Goal: Transaction & Acquisition: Purchase product/service

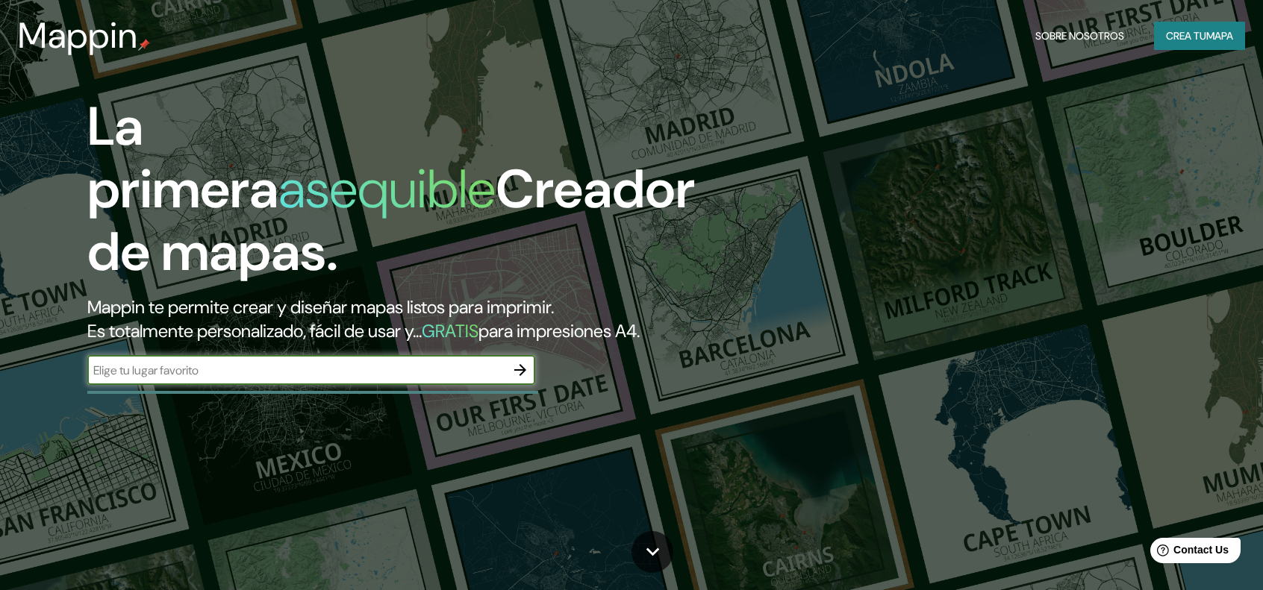
click at [1217, 29] on font "mapa" at bounding box center [1219, 35] width 27 height 13
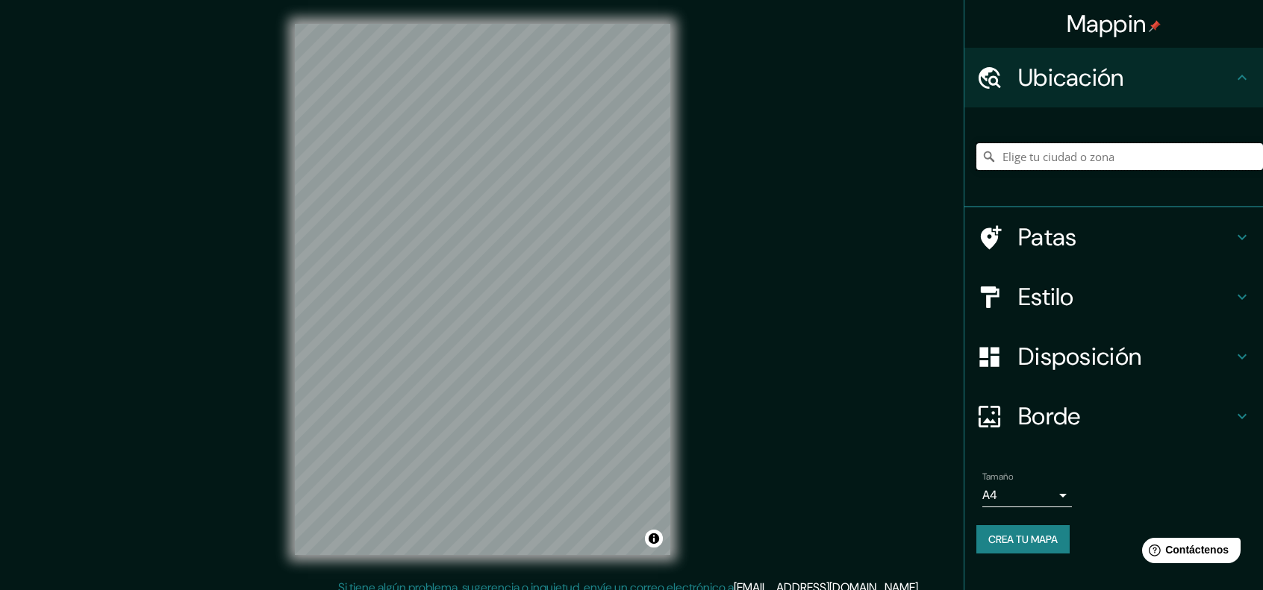
click at [1064, 158] on input "Elige tu ciudad o zona" at bounding box center [1119, 156] width 287 height 27
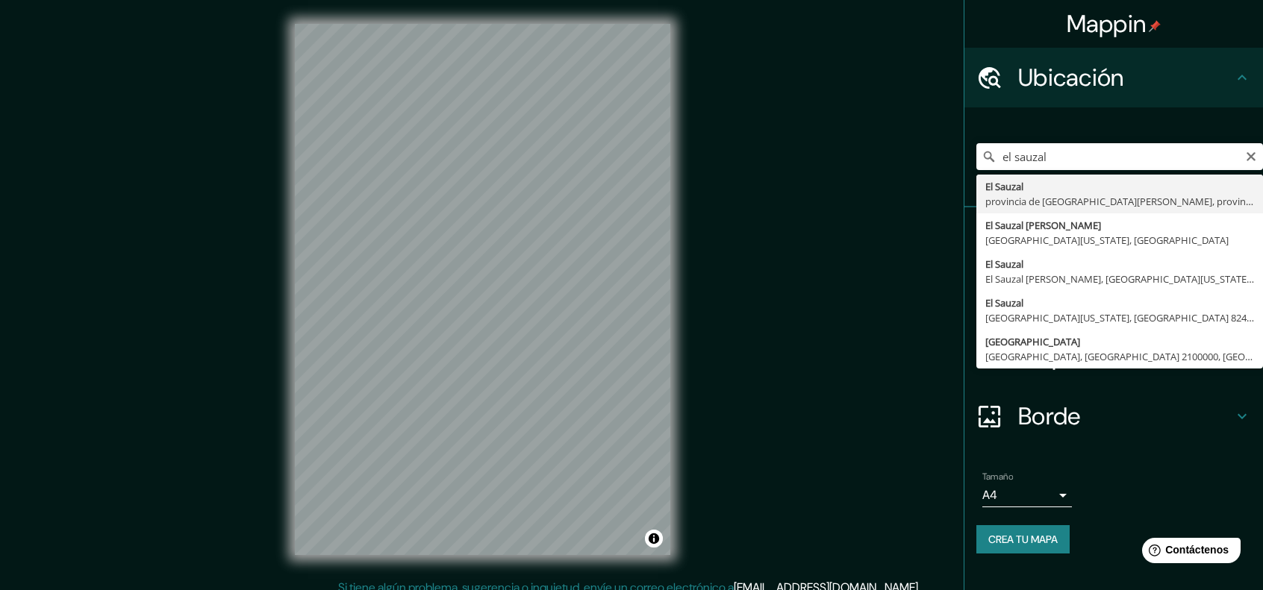
type input "[GEOGRAPHIC_DATA], provincia de [GEOGRAPHIC_DATA][PERSON_NAME], provincia de [G…"
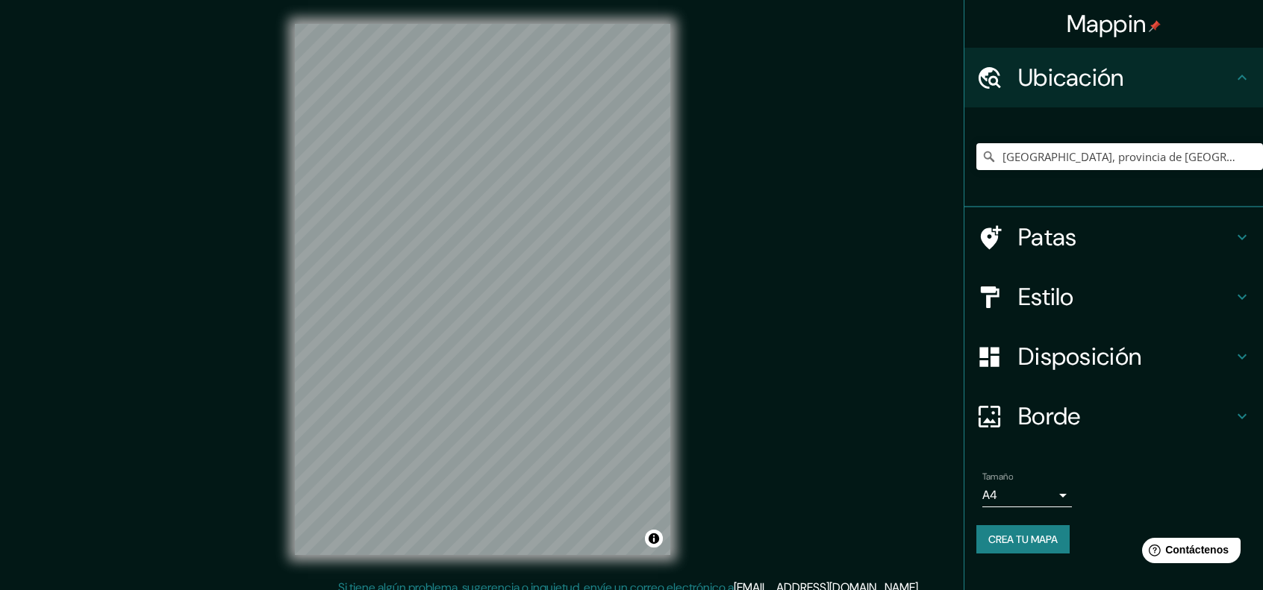
click at [1242, 234] on icon at bounding box center [1242, 237] width 18 height 18
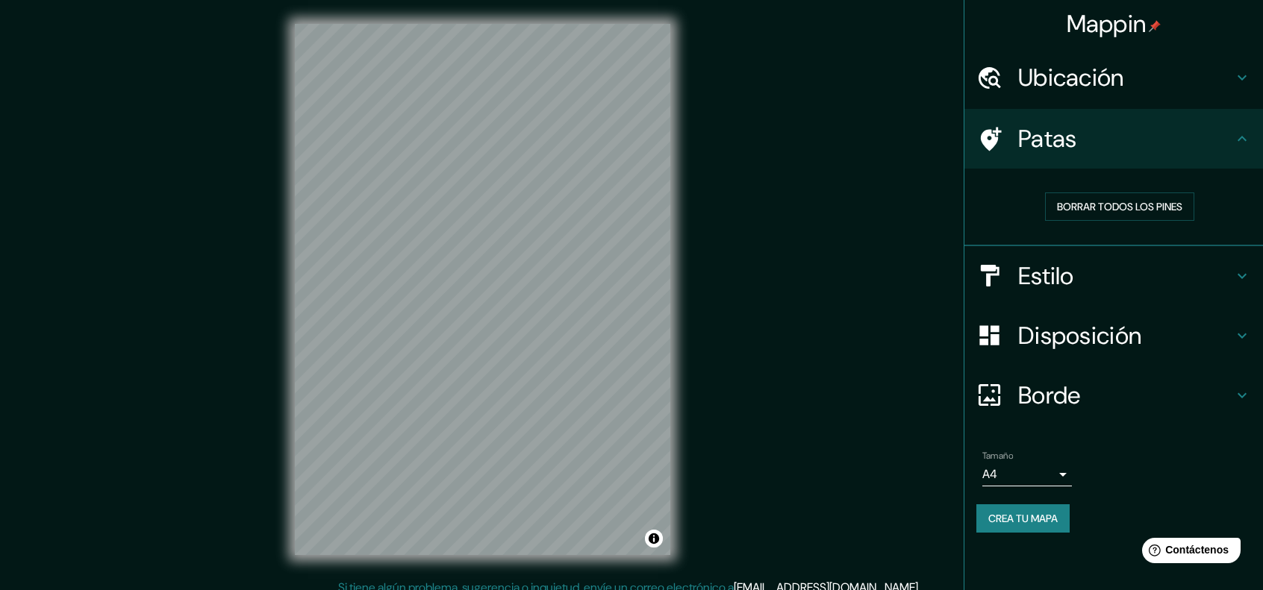
click at [1239, 272] on icon at bounding box center [1242, 276] width 18 height 18
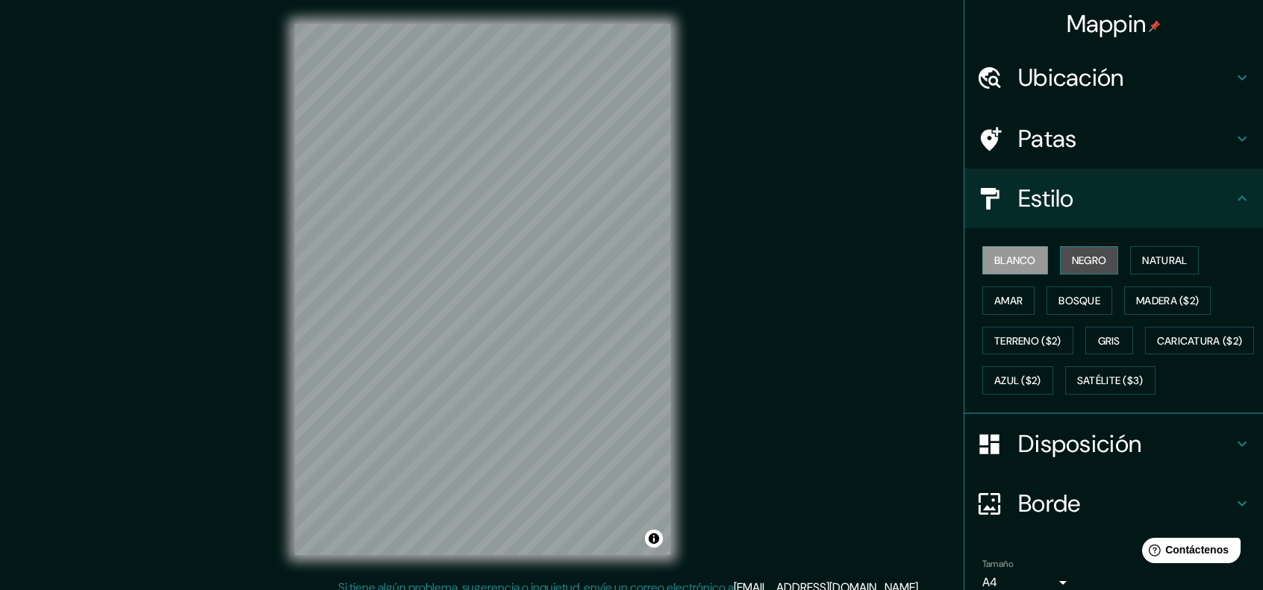
click at [1072, 263] on font "Negro" at bounding box center [1089, 260] width 35 height 13
click at [1009, 262] on font "Blanco" at bounding box center [1015, 260] width 42 height 13
click at [1182, 257] on button "Natural" at bounding box center [1164, 260] width 69 height 28
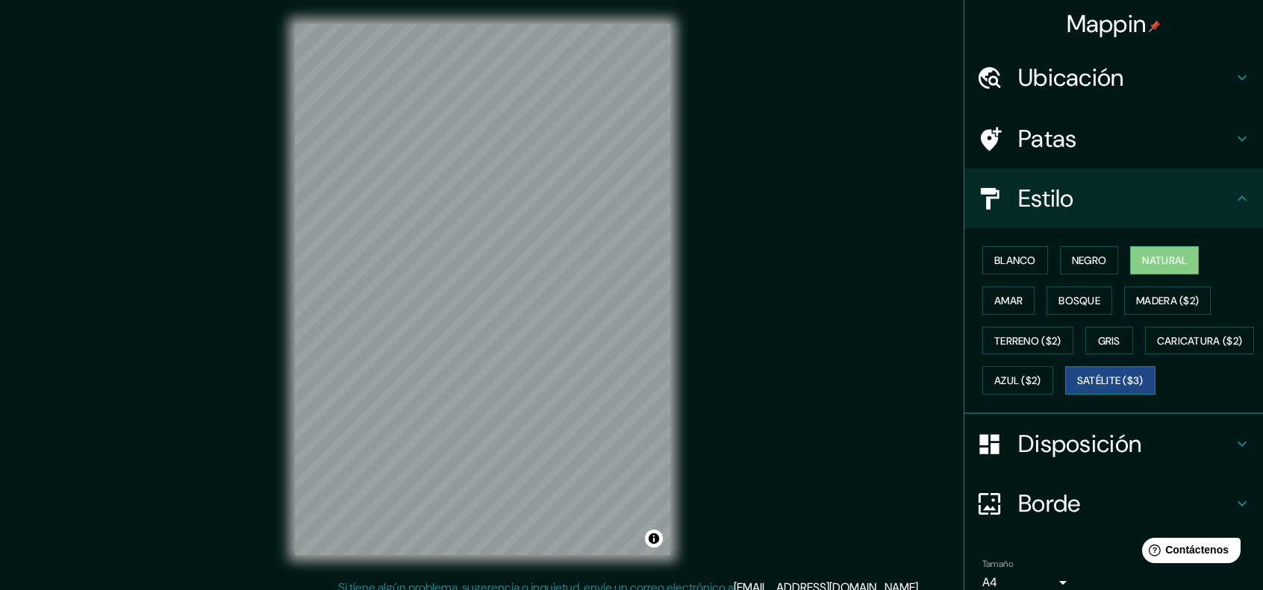
click at [1077, 388] on font "Satélite ($3)" at bounding box center [1110, 381] width 66 height 13
click at [1089, 334] on button "Gris" at bounding box center [1109, 341] width 48 height 28
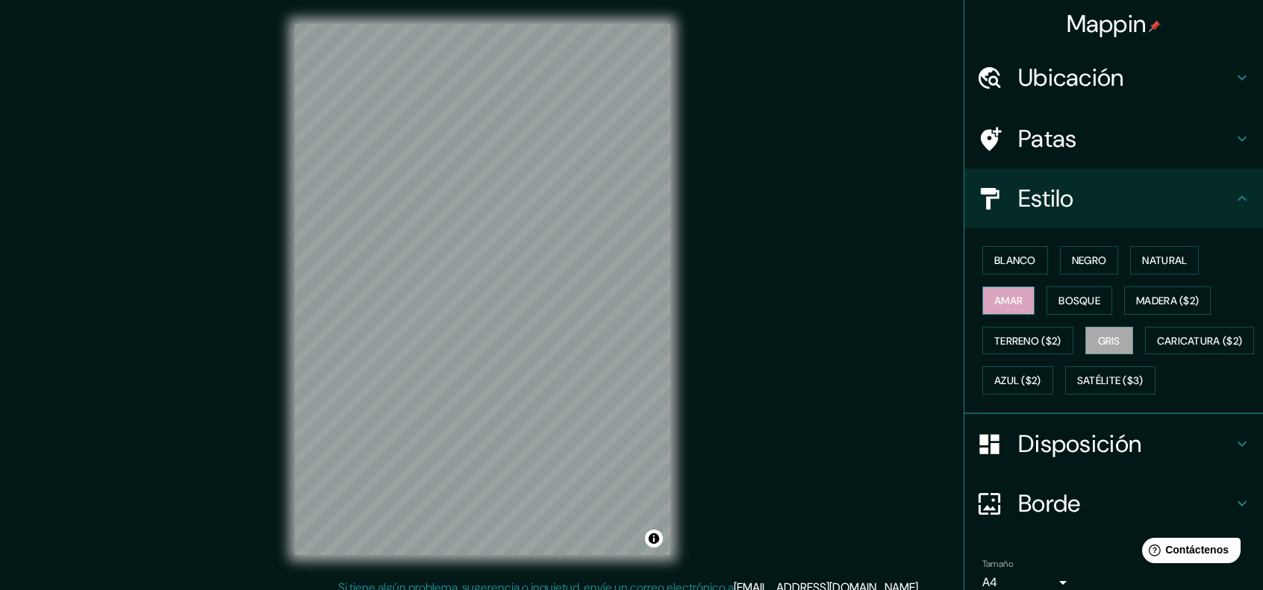
click at [1020, 299] on button "Amar" at bounding box center [1008, 301] width 52 height 28
click at [1018, 263] on font "Blanco" at bounding box center [1015, 260] width 42 height 13
click at [1078, 264] on font "Negro" at bounding box center [1089, 260] width 35 height 13
click at [999, 258] on font "Blanco" at bounding box center [1015, 260] width 42 height 13
click at [1233, 146] on icon at bounding box center [1242, 139] width 18 height 18
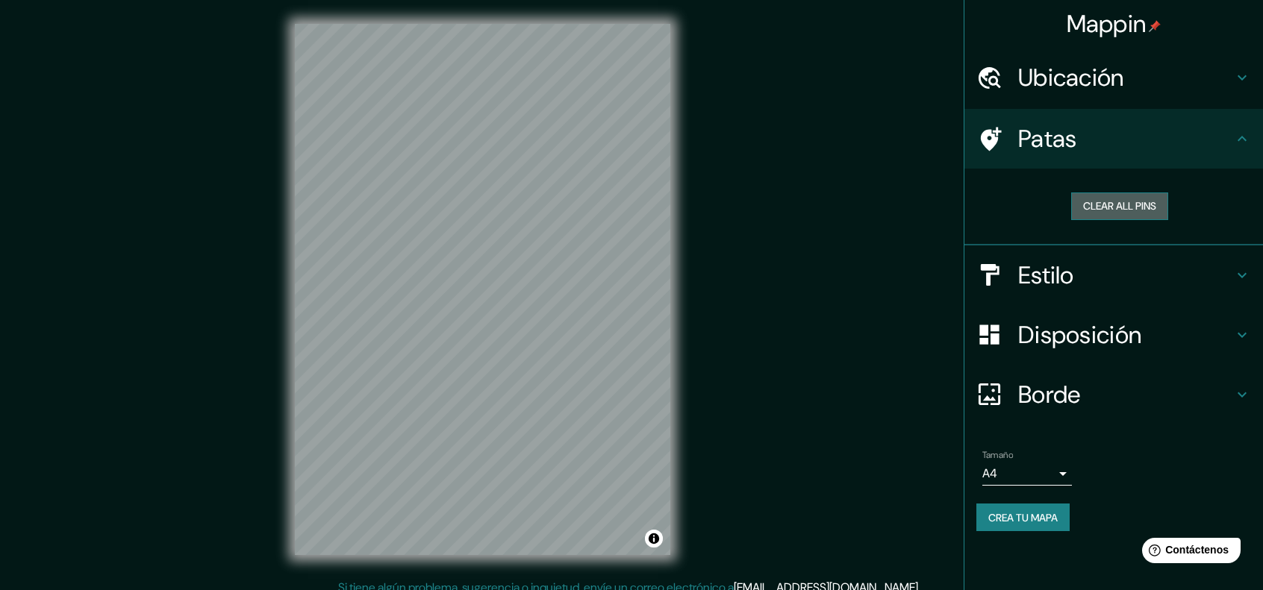
click at [1105, 208] on button "Clear all pins" at bounding box center [1119, 207] width 97 height 28
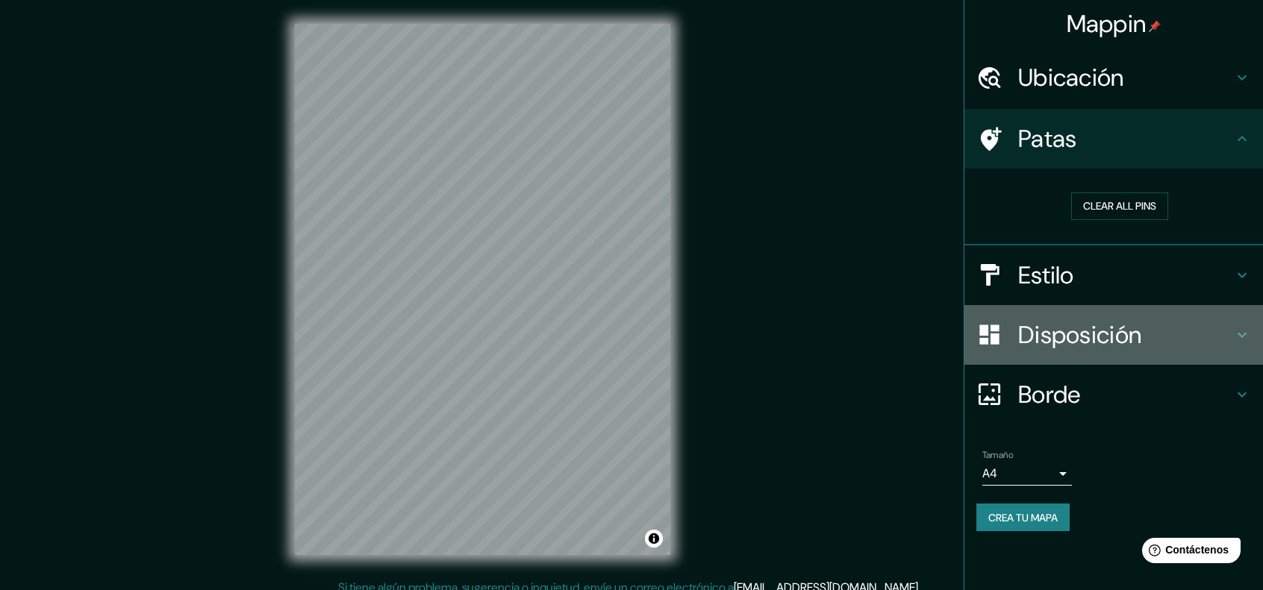
click at [1238, 322] on div "Disposición" at bounding box center [1113, 335] width 299 height 60
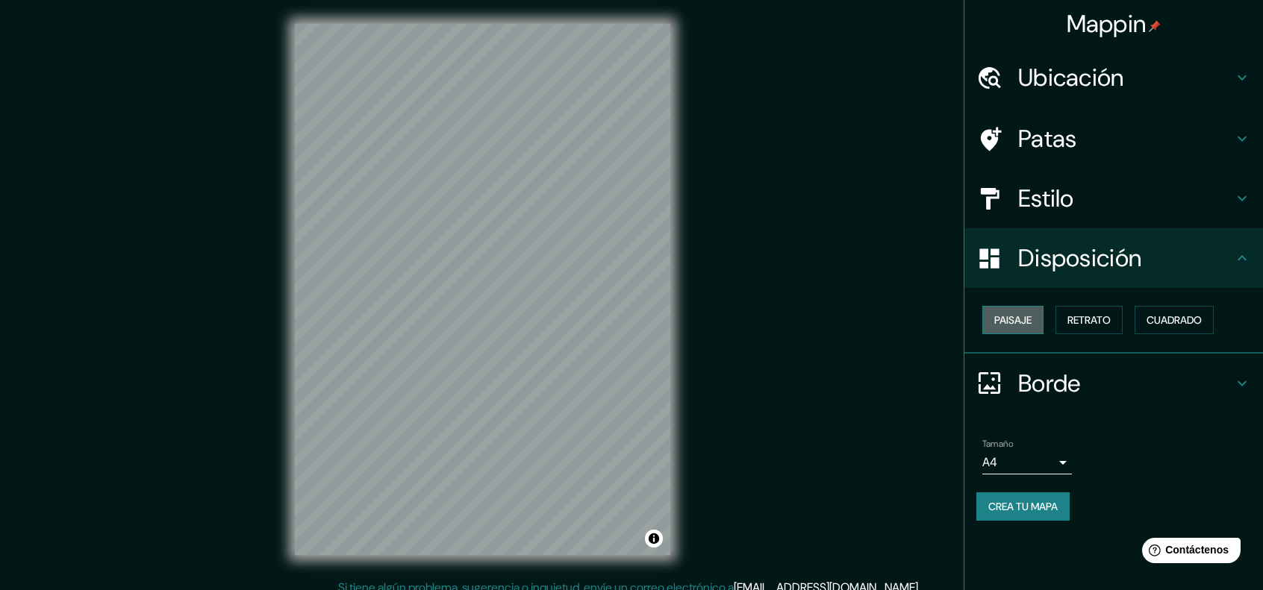
click at [1032, 323] on font "Paisaje" at bounding box center [1012, 319] width 37 height 13
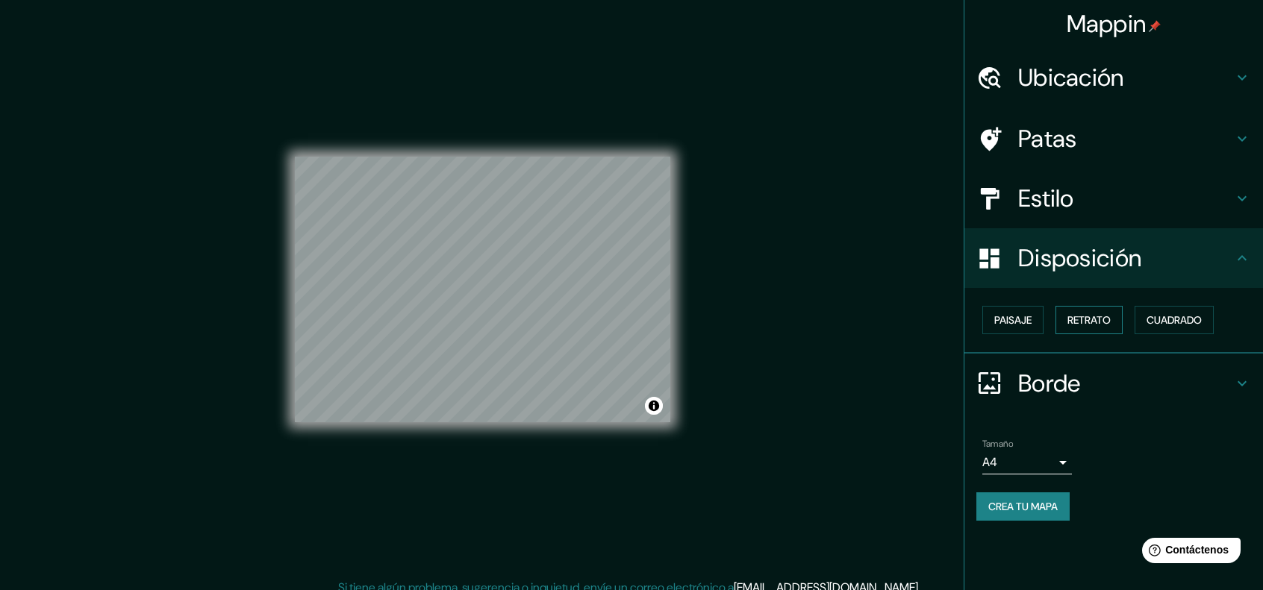
click at [1074, 322] on font "Retrato" at bounding box center [1088, 319] width 43 height 13
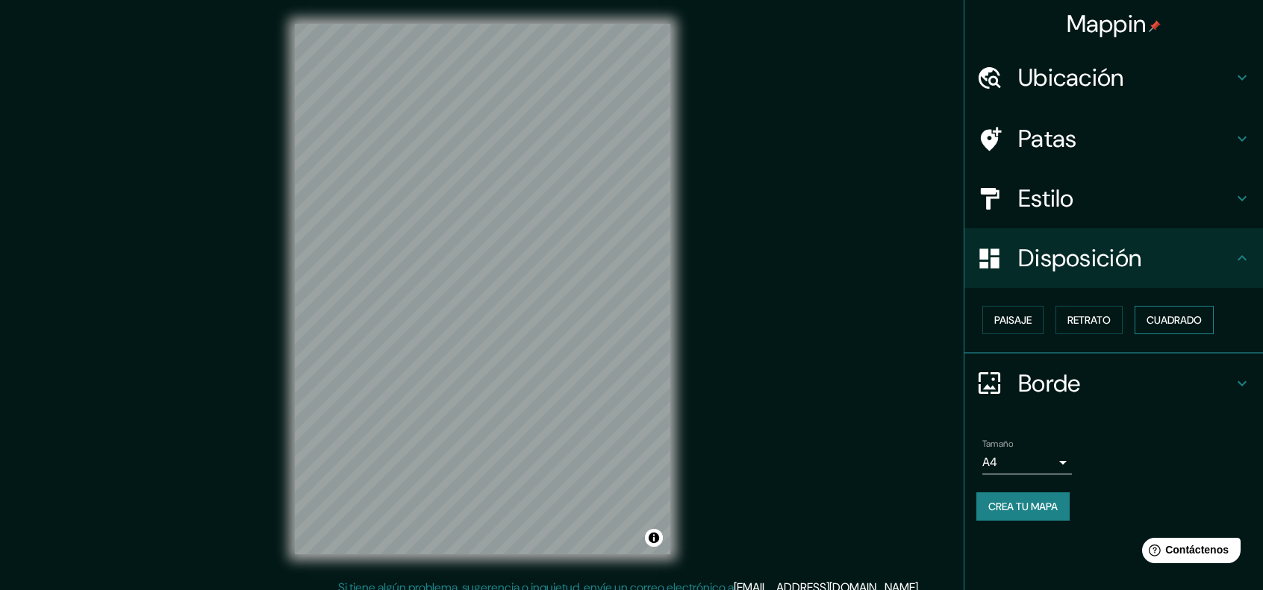
click at [1185, 317] on font "Cuadrado" at bounding box center [1174, 319] width 55 height 13
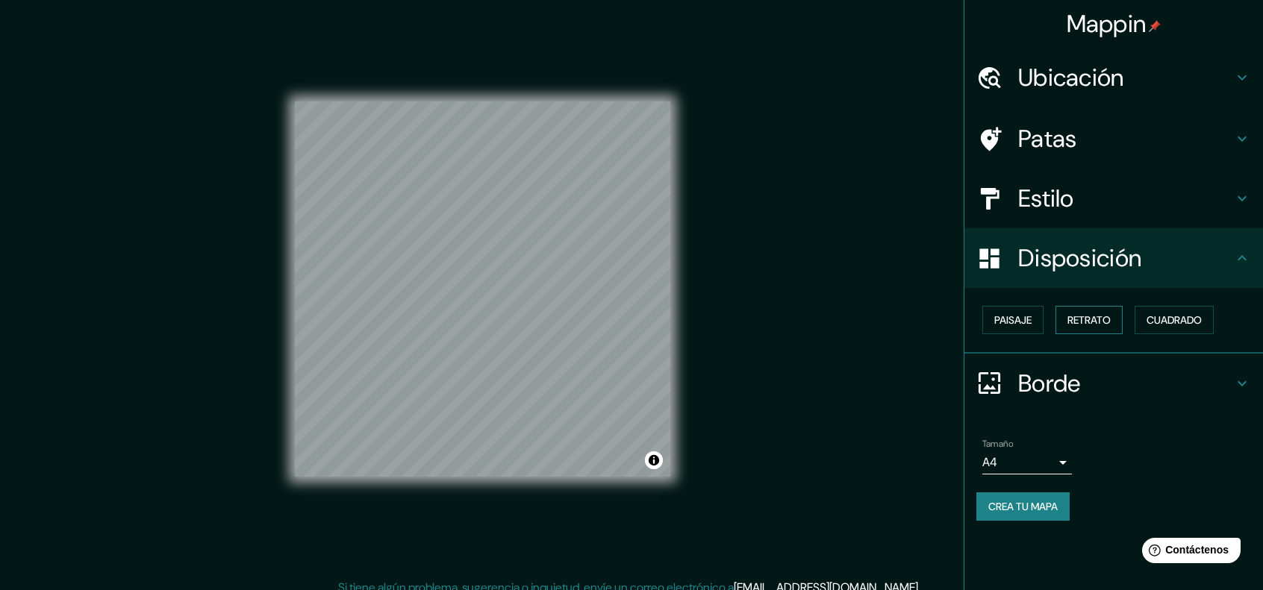
click at [1094, 319] on font "Retrato" at bounding box center [1088, 319] width 43 height 13
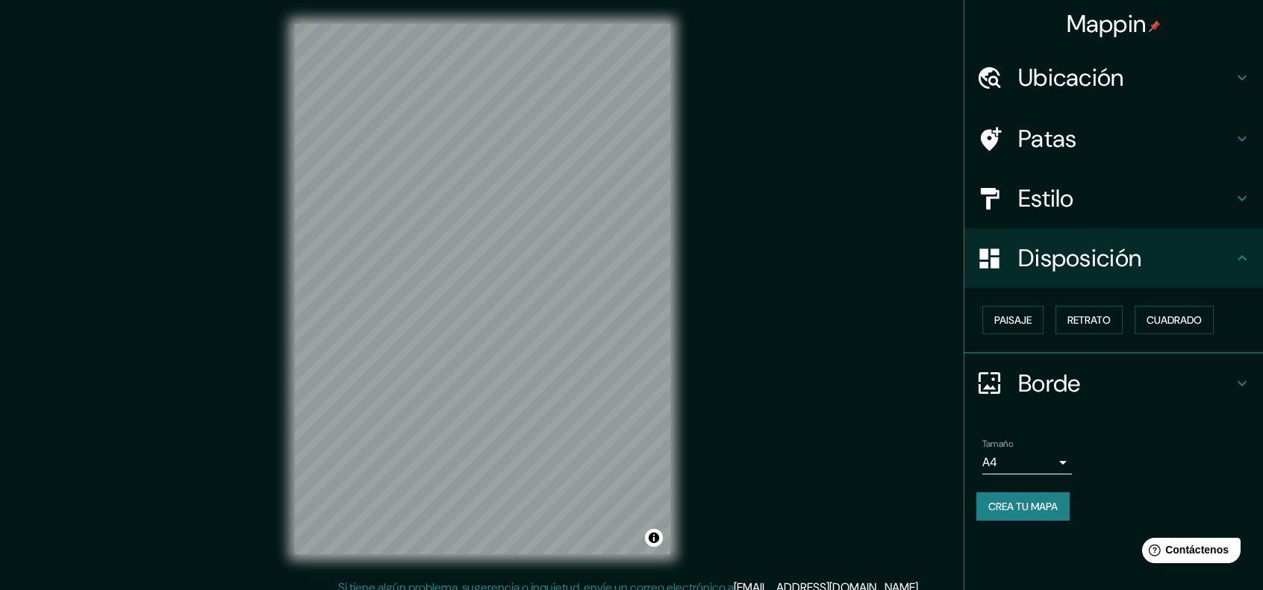
click at [1056, 461] on body "Mappin Ubicación El Sauzal, provincia de Santa Cruz de Tenerife, provincia de S…" at bounding box center [631, 295] width 1263 height 590
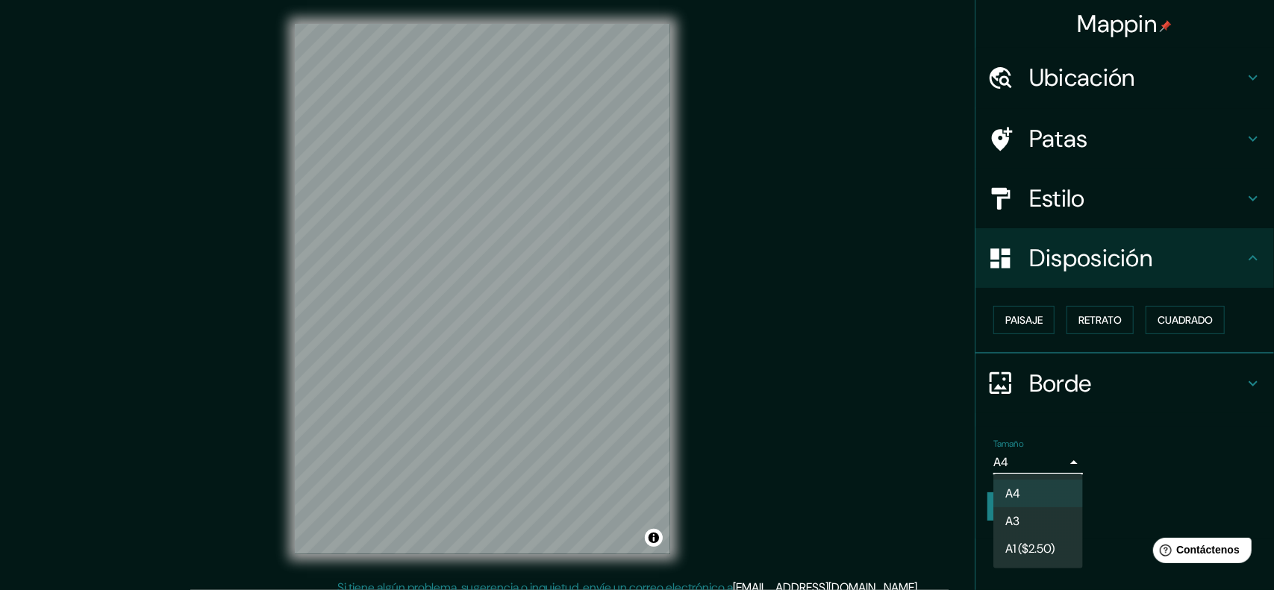
click at [1044, 518] on li "A3" at bounding box center [1038, 522] width 90 height 28
type input "a4"
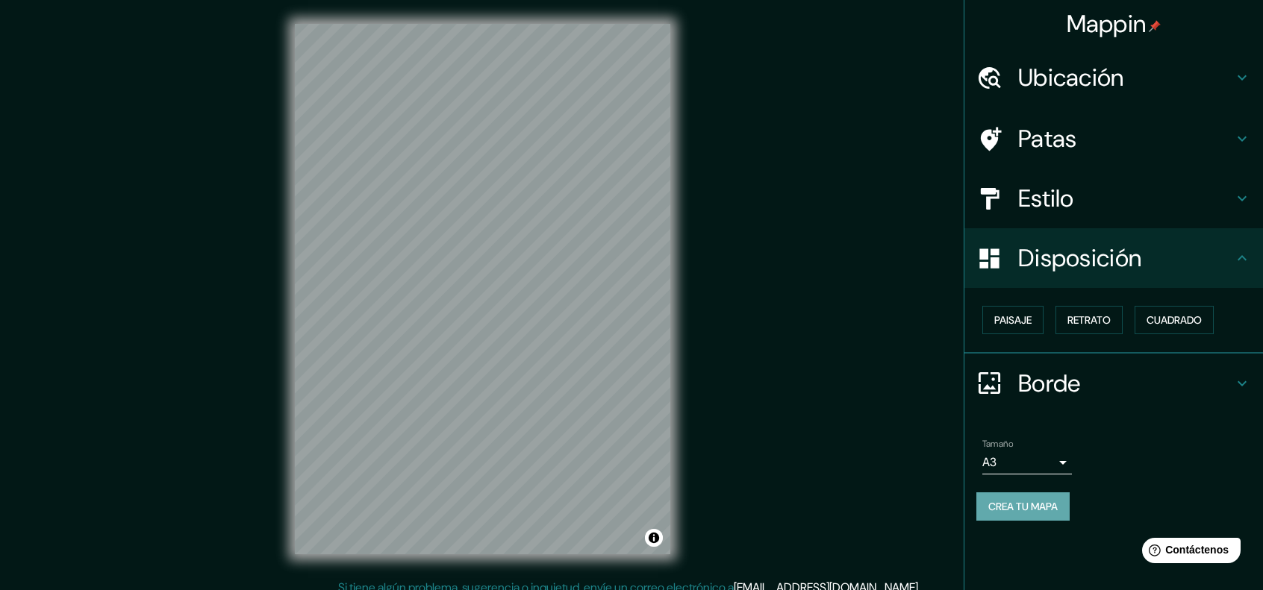
click at [1041, 501] on font "Crea tu mapa" at bounding box center [1022, 506] width 69 height 13
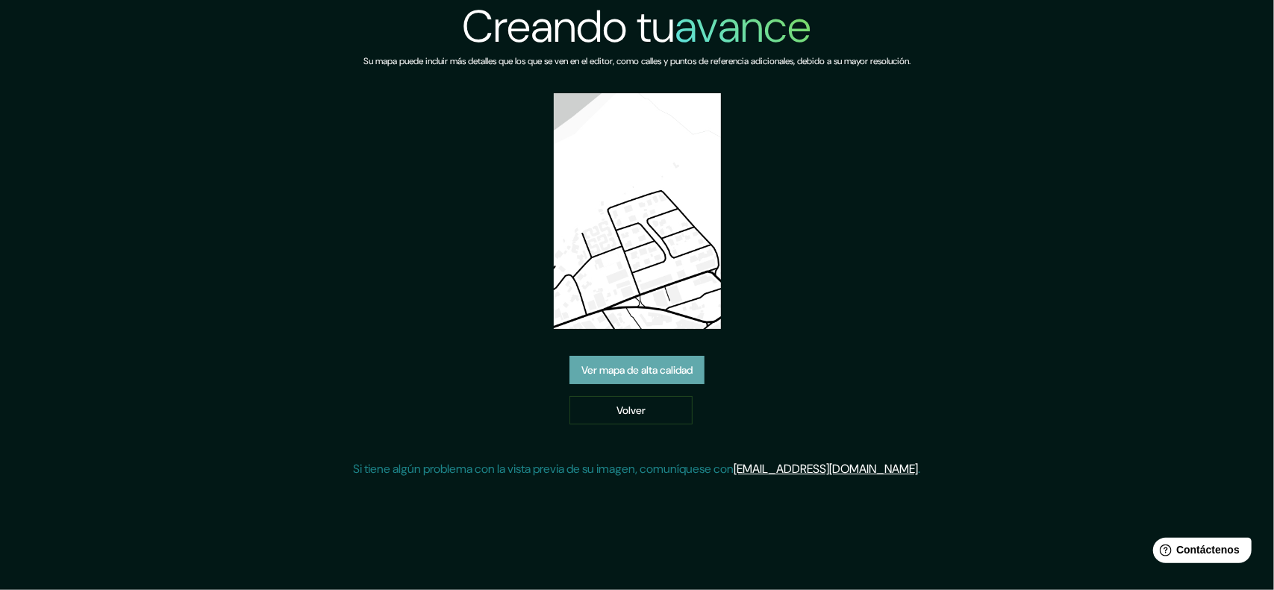
click at [617, 362] on font "Ver mapa de alta calidad" at bounding box center [636, 370] width 111 height 19
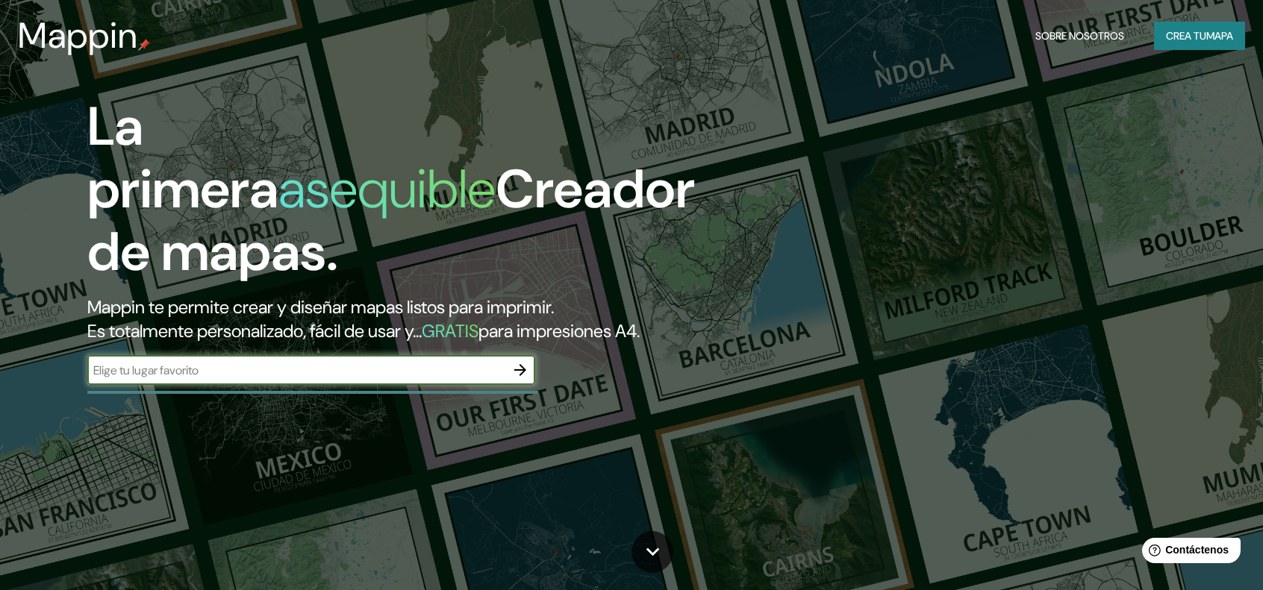
click at [1181, 29] on font "Crea tu" at bounding box center [1186, 35] width 40 height 13
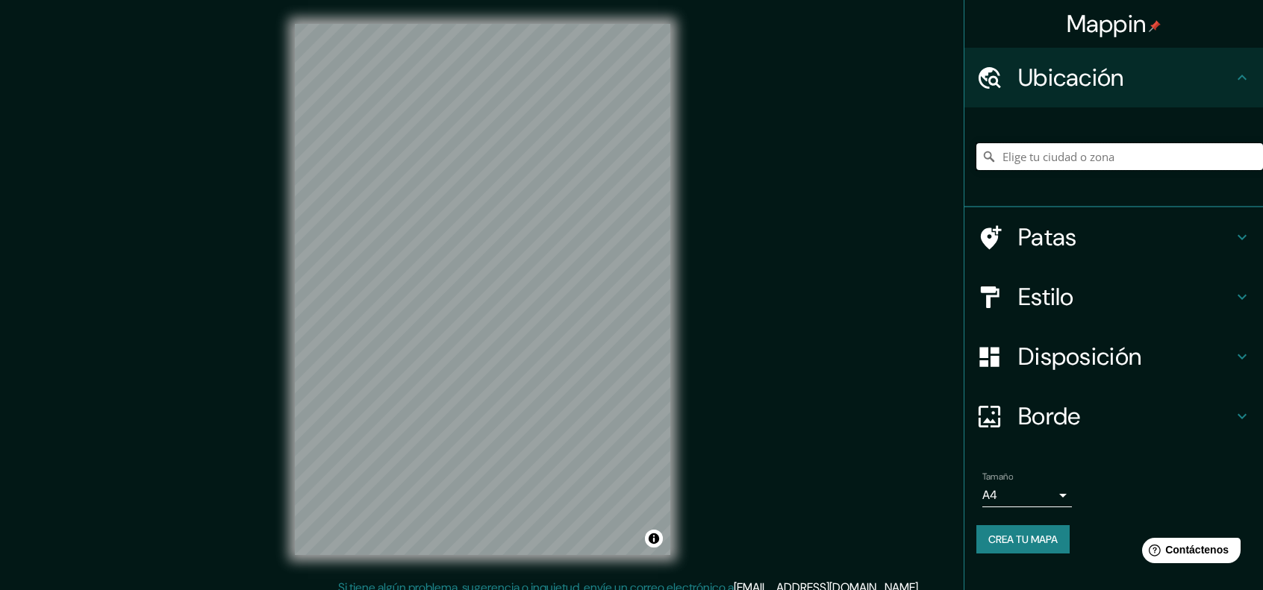
click at [1050, 153] on input "Elige tu ciudad o zona" at bounding box center [1119, 156] width 287 height 27
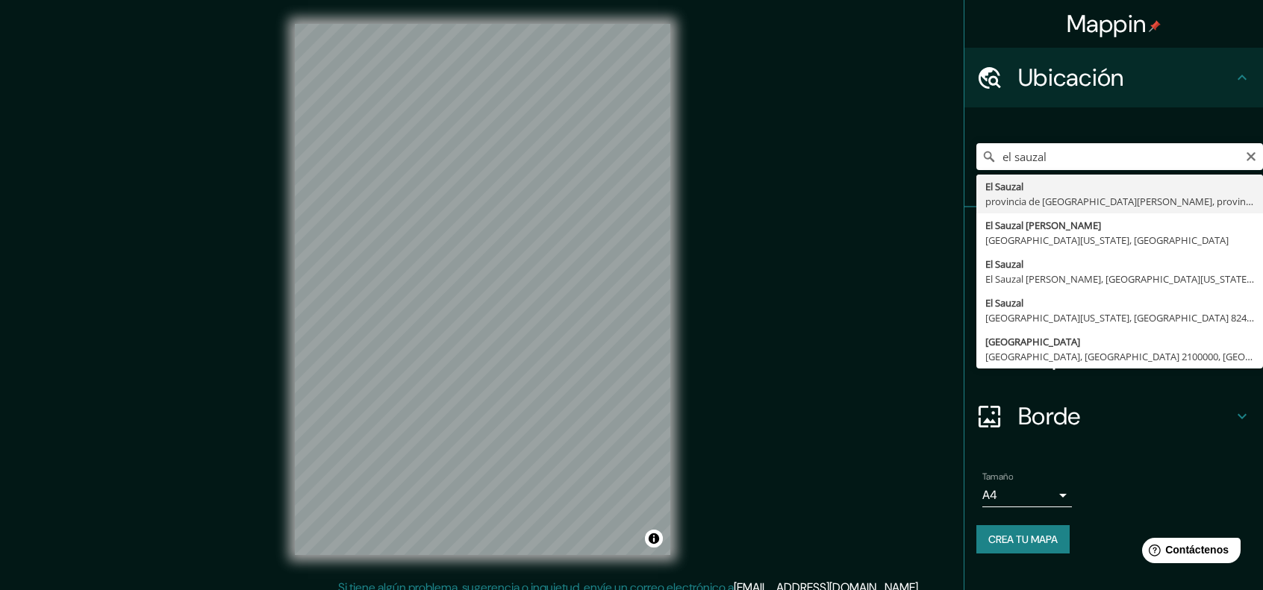
type input "[GEOGRAPHIC_DATA], provincia de [GEOGRAPHIC_DATA][PERSON_NAME], provincia de [G…"
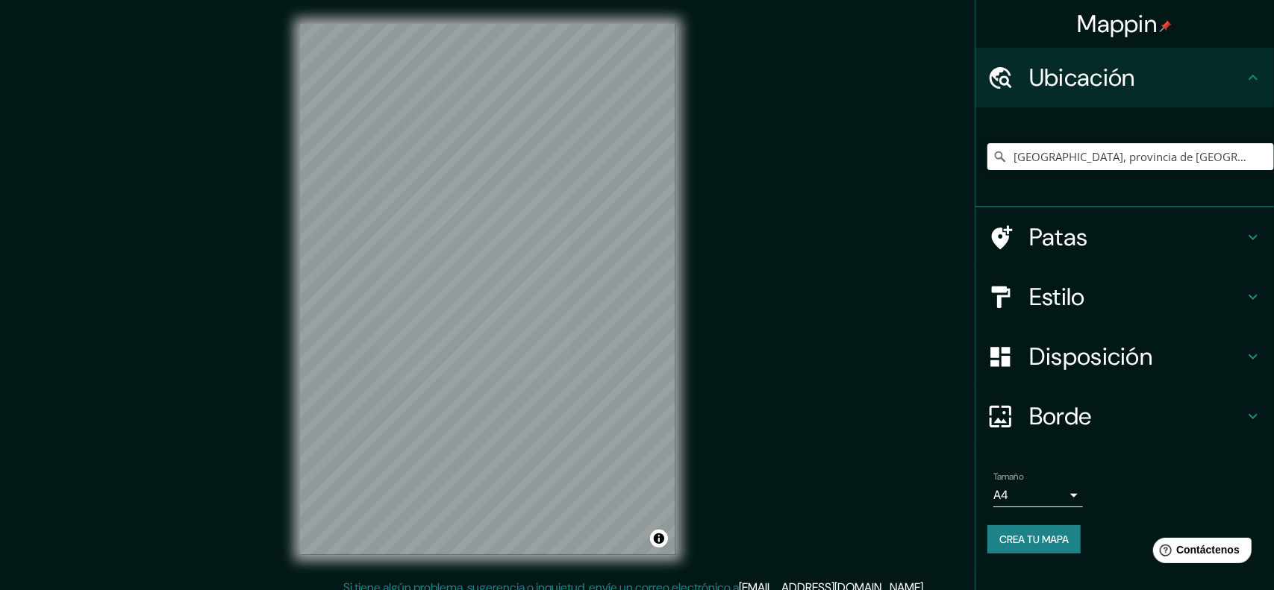
click at [1063, 501] on body "Mappin Ubicación El Sauzal, provincia de Santa Cruz de Tenerife, provincia de S…" at bounding box center [637, 295] width 1274 height 590
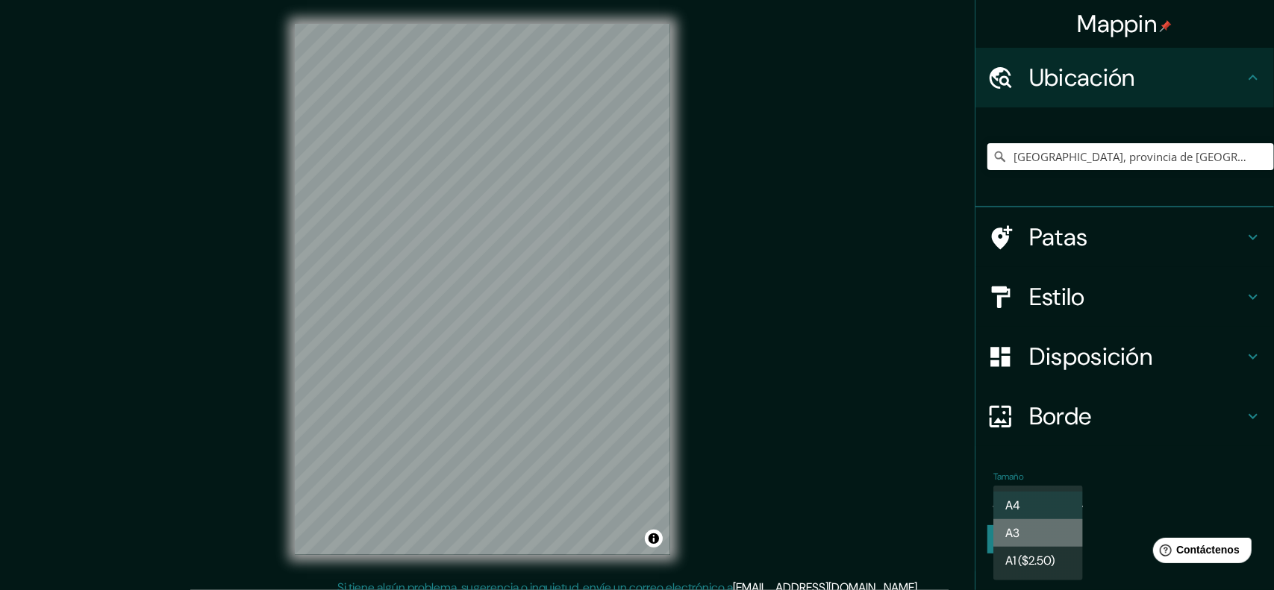
click at [1053, 528] on li "A3" at bounding box center [1038, 534] width 90 height 28
type input "a4"
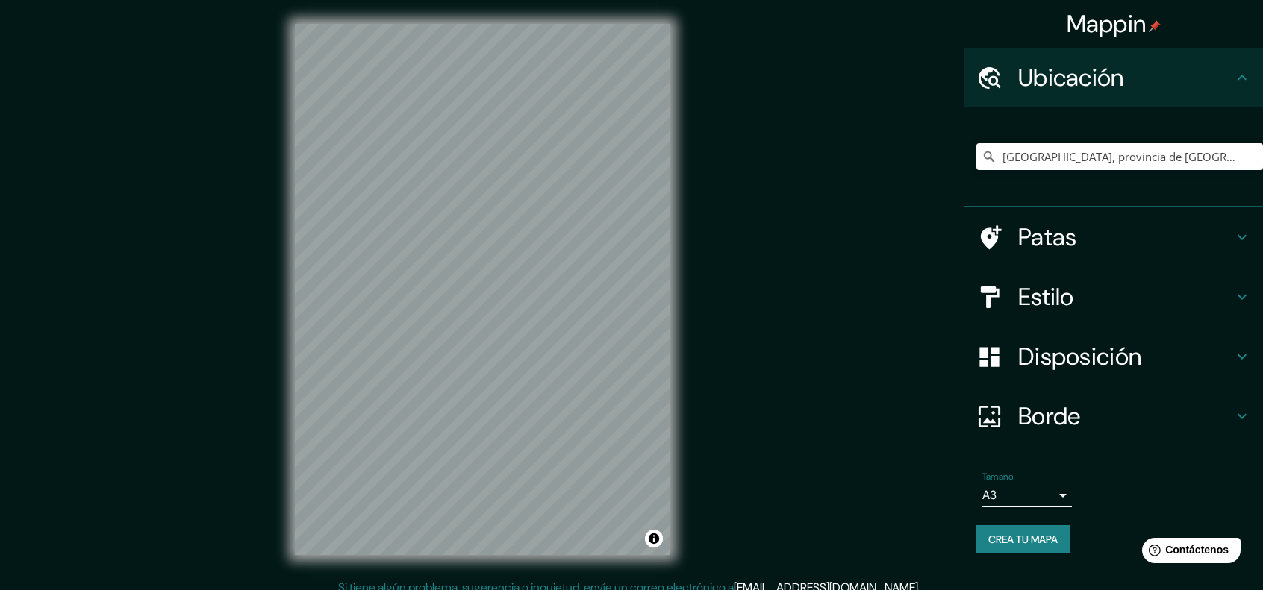
click at [1242, 414] on icon at bounding box center [1242, 417] width 18 height 18
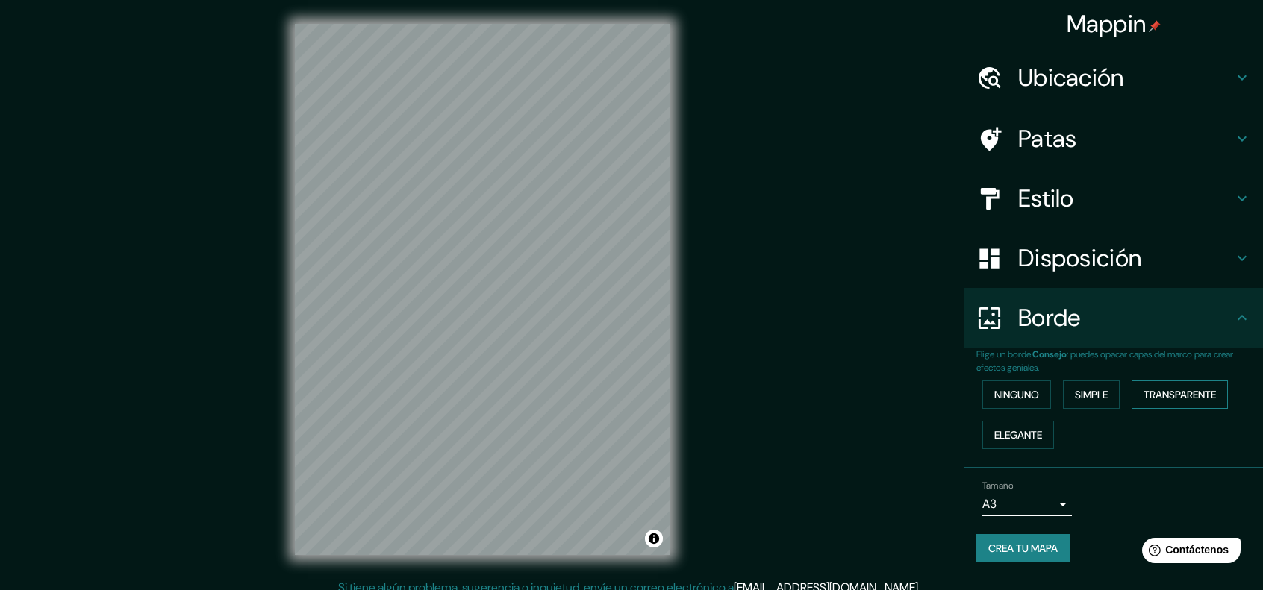
click at [1151, 397] on font "Transparente" at bounding box center [1180, 394] width 72 height 13
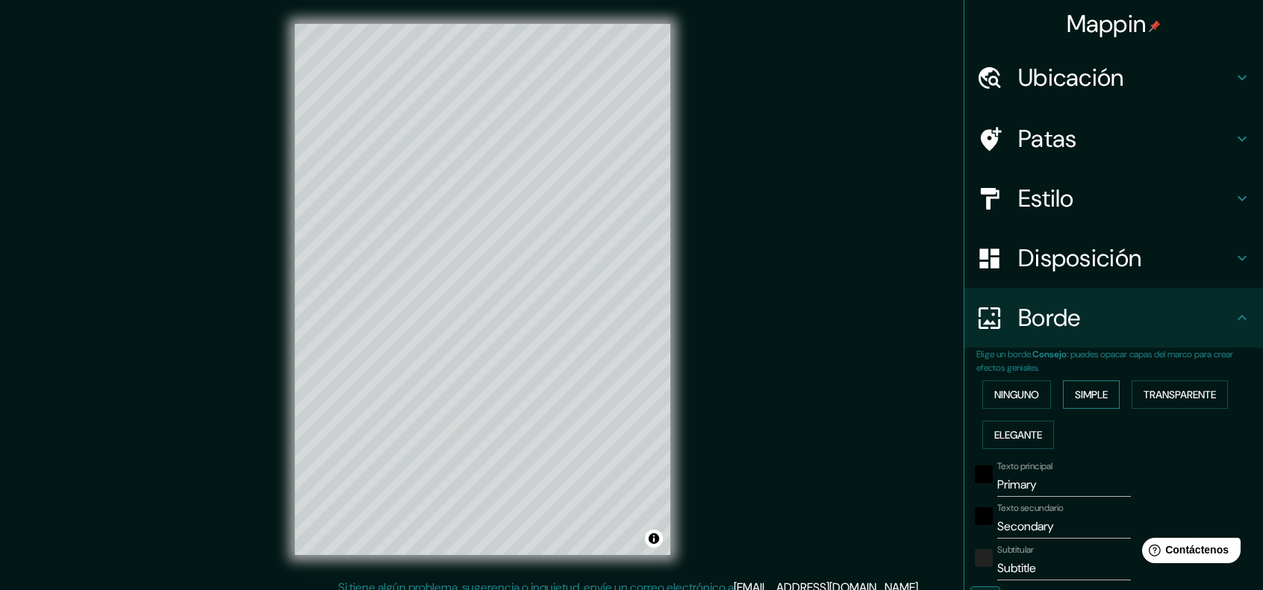
click at [1108, 396] on button "Simple" at bounding box center [1091, 395] width 57 height 28
click at [994, 393] on font "Ninguno" at bounding box center [1016, 394] width 45 height 13
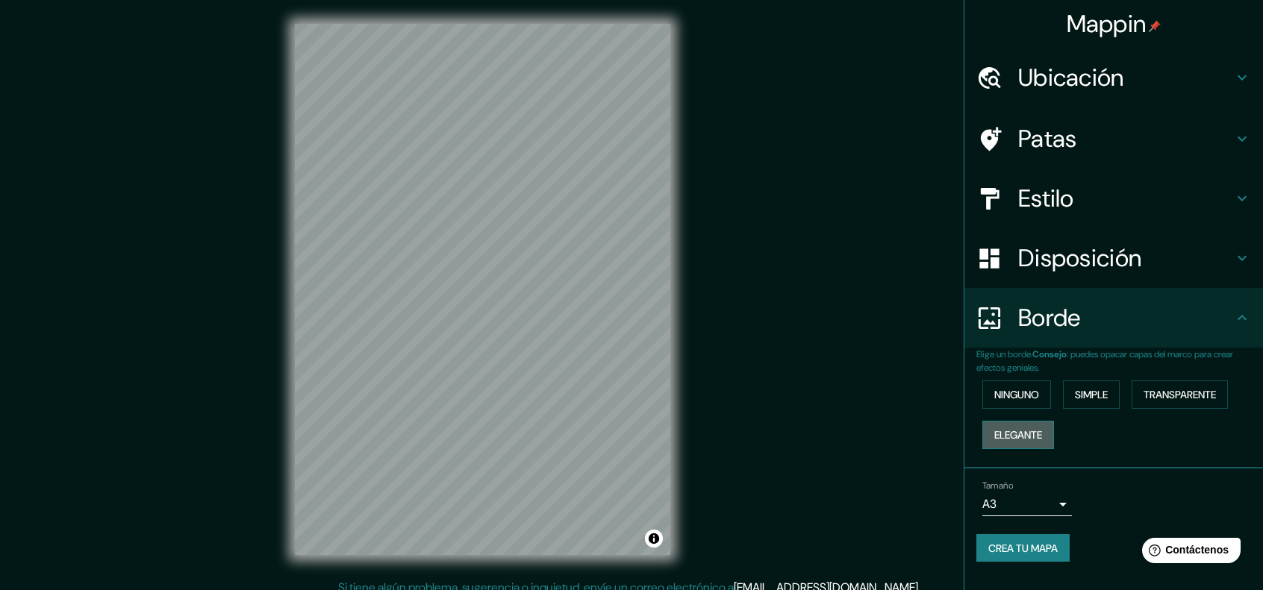
click at [1014, 434] on font "Elegante" at bounding box center [1018, 434] width 48 height 13
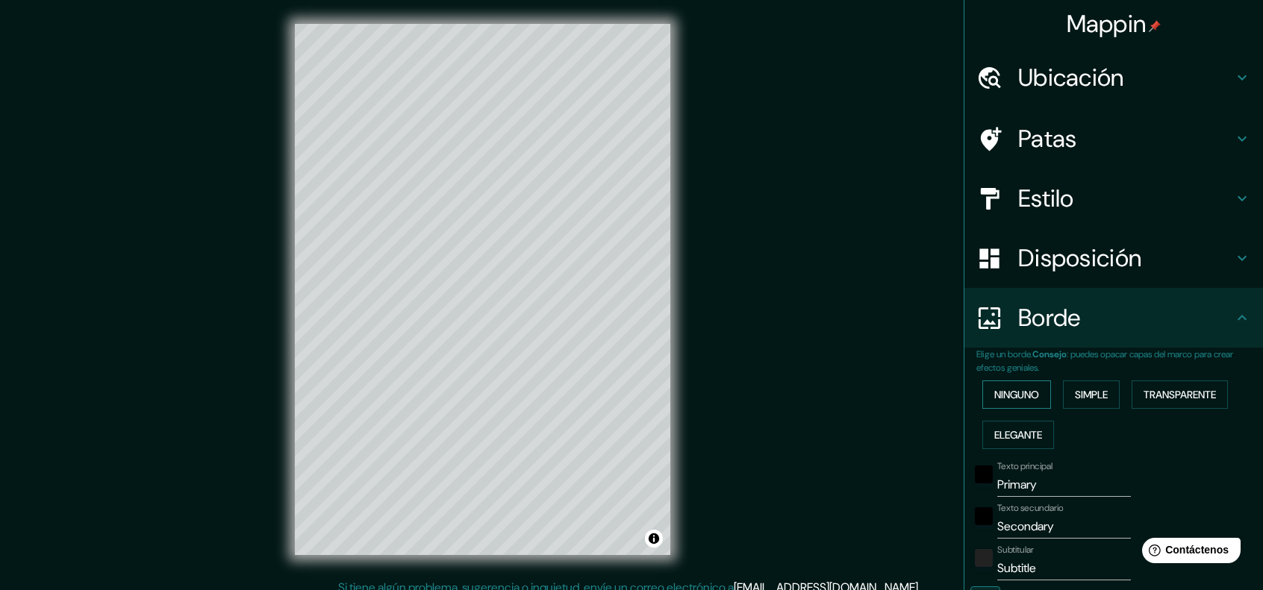
click at [1006, 396] on font "Ninguno" at bounding box center [1016, 394] width 45 height 13
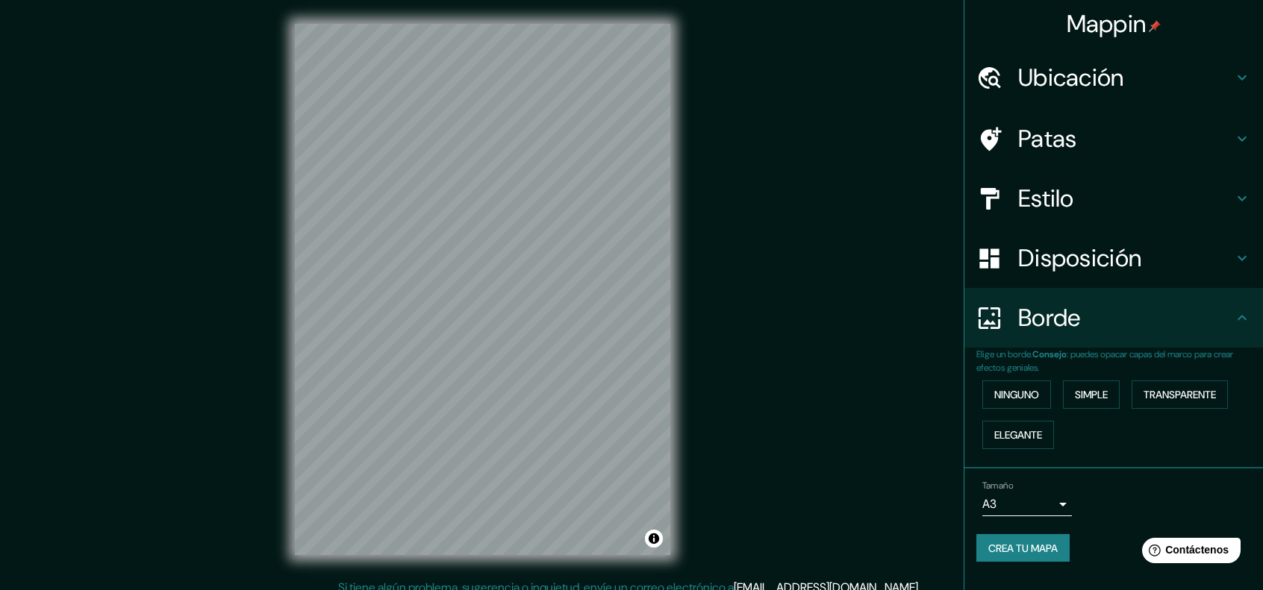
click at [1251, 261] on div "Disposición" at bounding box center [1113, 258] width 299 height 60
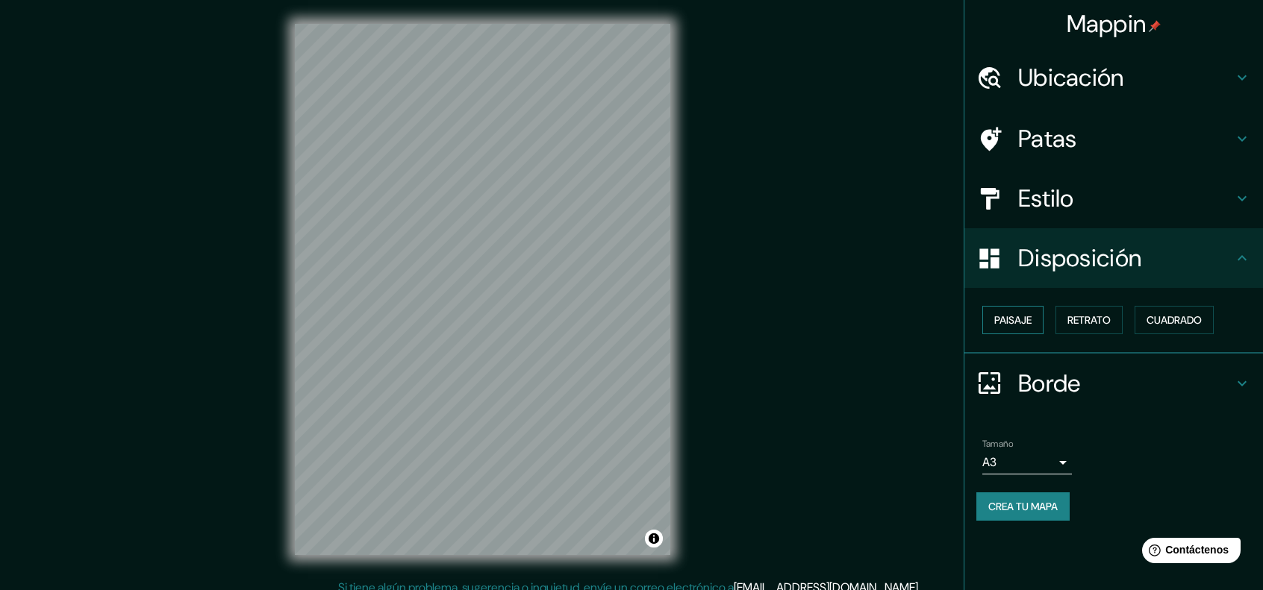
click at [1029, 316] on font "Paisaje" at bounding box center [1012, 319] width 37 height 13
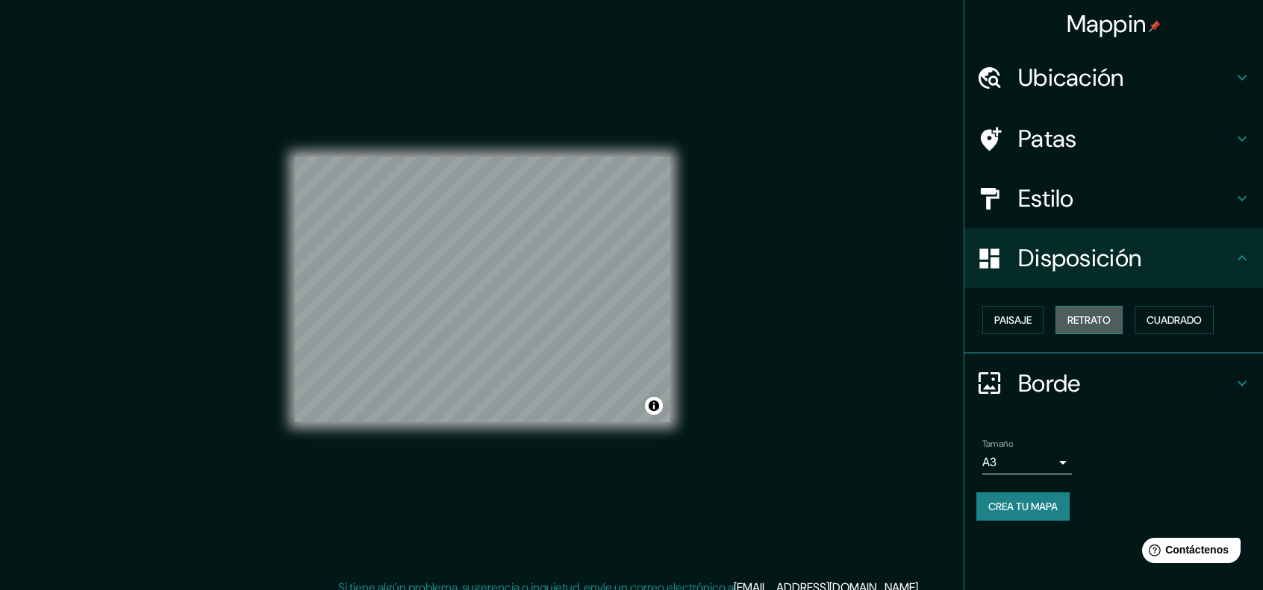
click at [1064, 323] on button "Retrato" at bounding box center [1088, 320] width 67 height 28
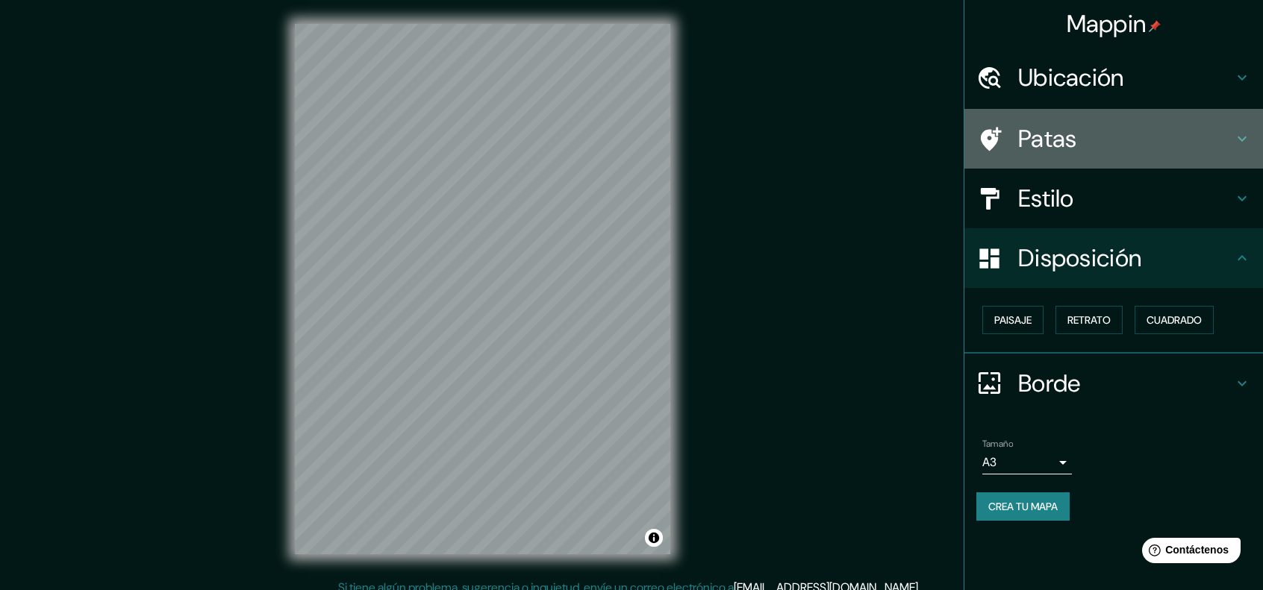
click at [1130, 146] on h4 "Patas" at bounding box center [1125, 139] width 215 height 30
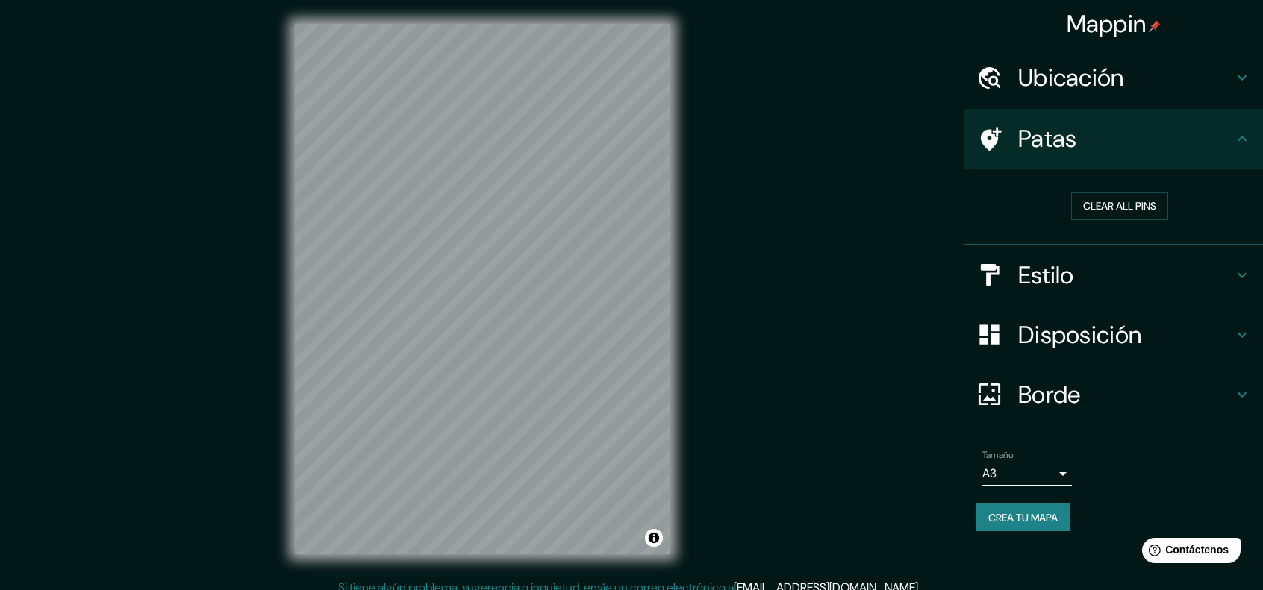
click at [1133, 261] on h4 "Estilo" at bounding box center [1125, 276] width 215 height 30
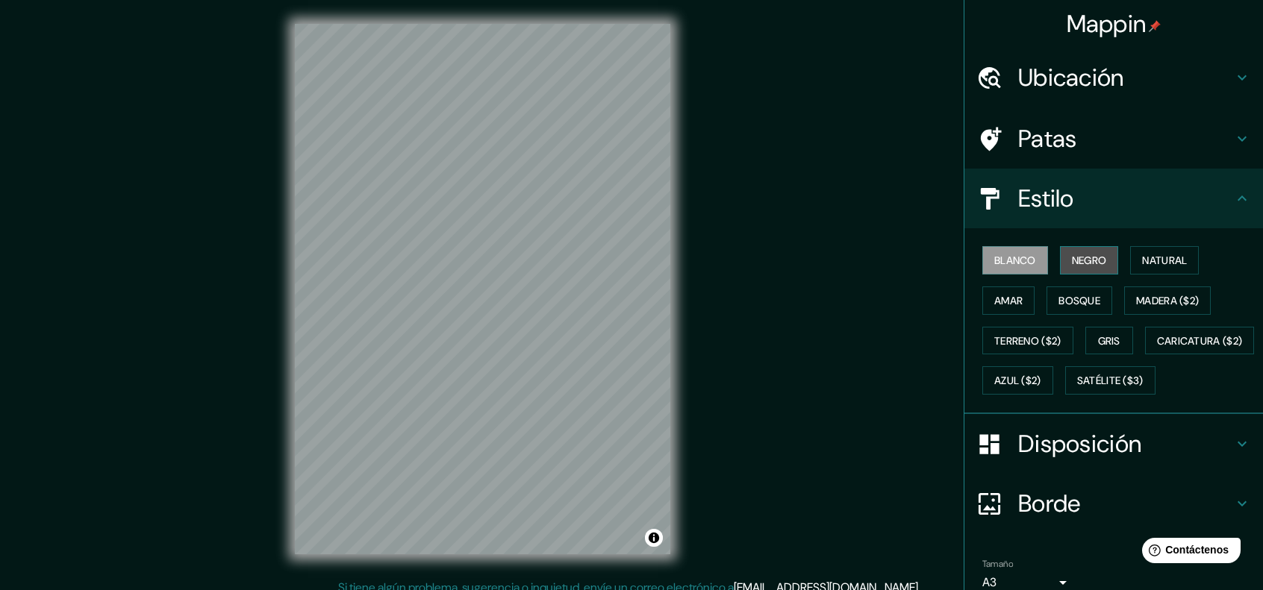
click at [1064, 260] on button "Negro" at bounding box center [1089, 260] width 59 height 28
click at [1189, 152] on h4 "Patas" at bounding box center [1125, 139] width 215 height 30
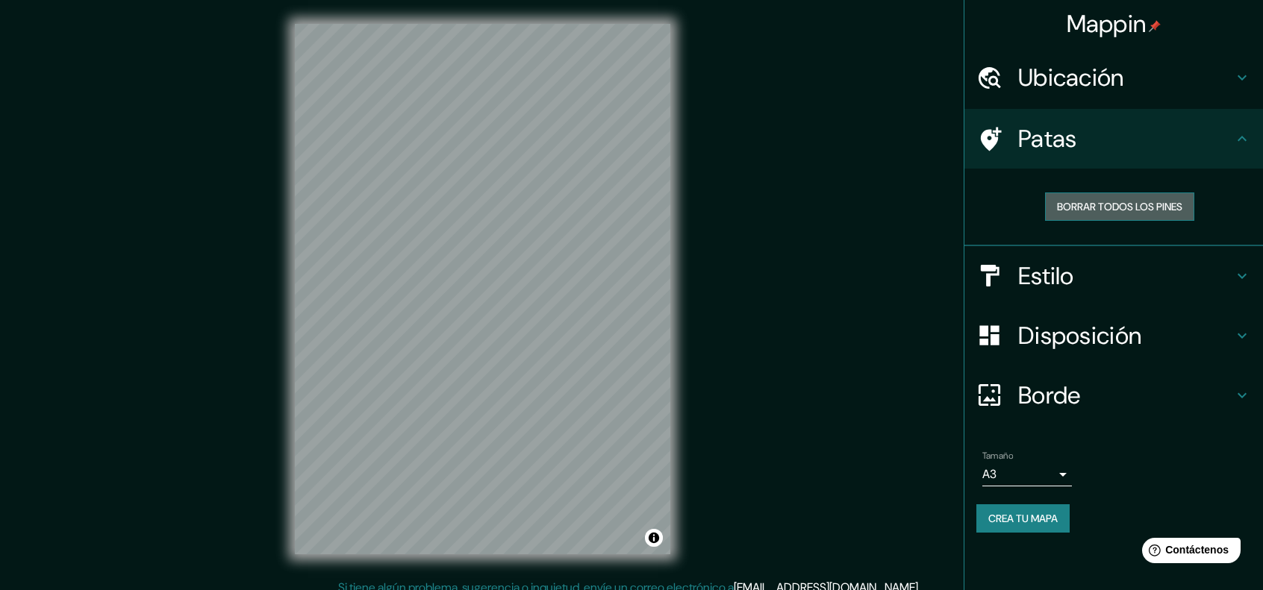
click at [1114, 205] on font "Borrar todos los pines" at bounding box center [1119, 206] width 125 height 13
click at [1241, 273] on icon at bounding box center [1242, 276] width 18 height 18
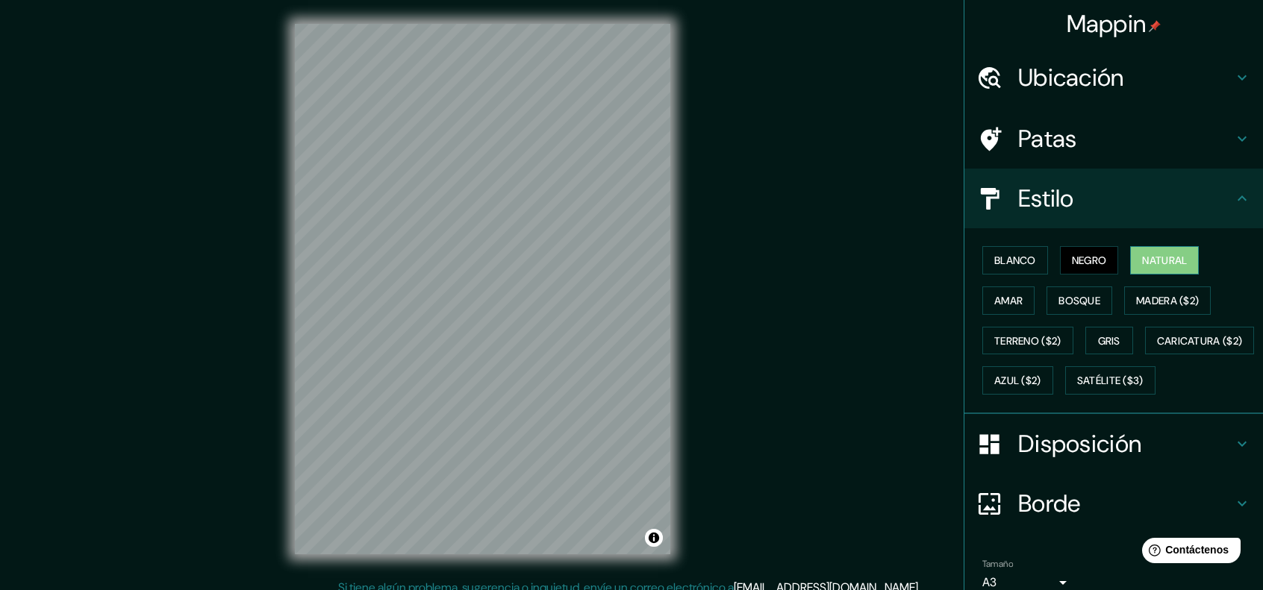
click at [1131, 260] on button "Natural" at bounding box center [1164, 260] width 69 height 28
click at [1019, 263] on font "Blanco" at bounding box center [1015, 260] width 42 height 13
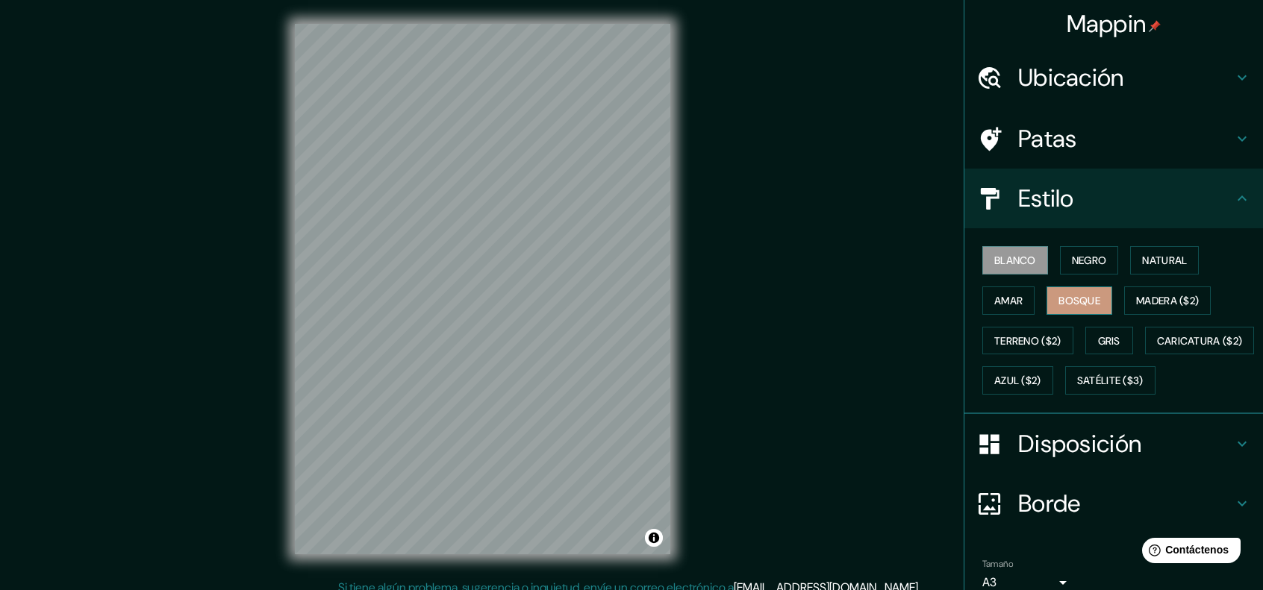
click at [1058, 287] on button "Bosque" at bounding box center [1079, 301] width 66 height 28
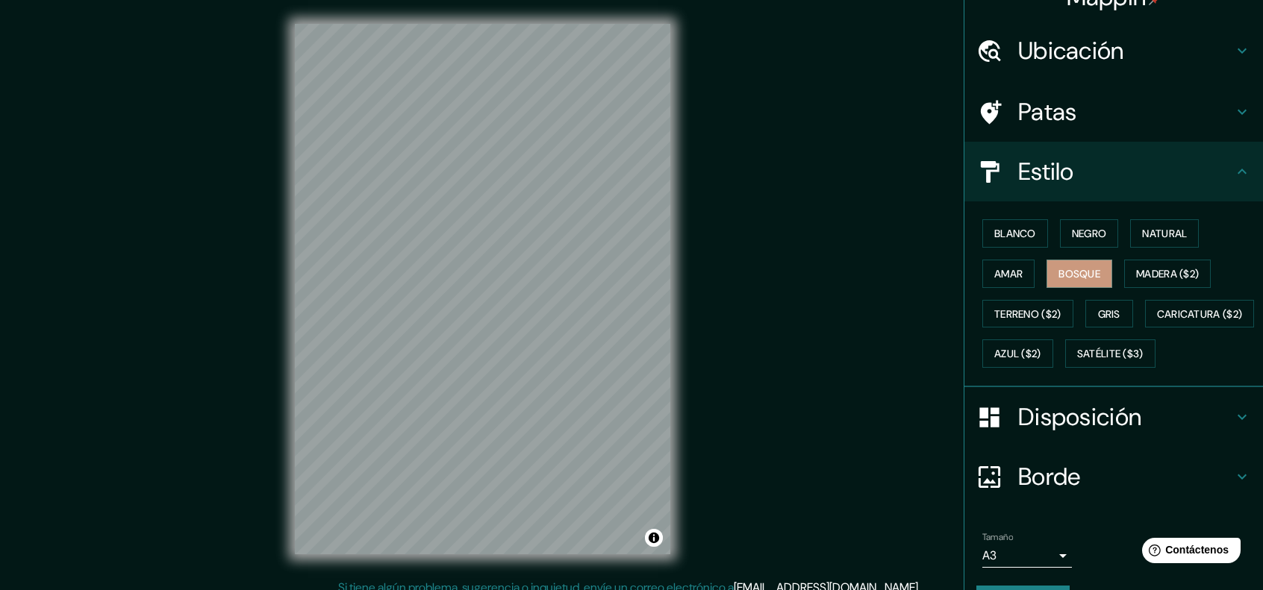
scroll to position [104, 0]
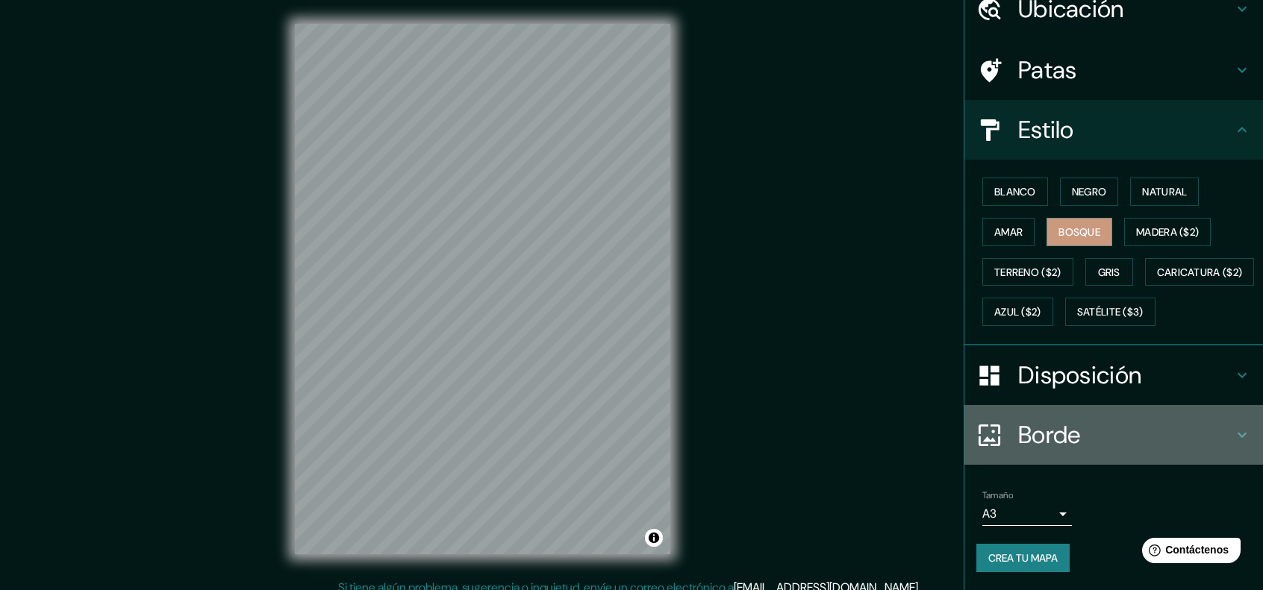
click at [1073, 442] on h4 "Borde" at bounding box center [1125, 435] width 215 height 30
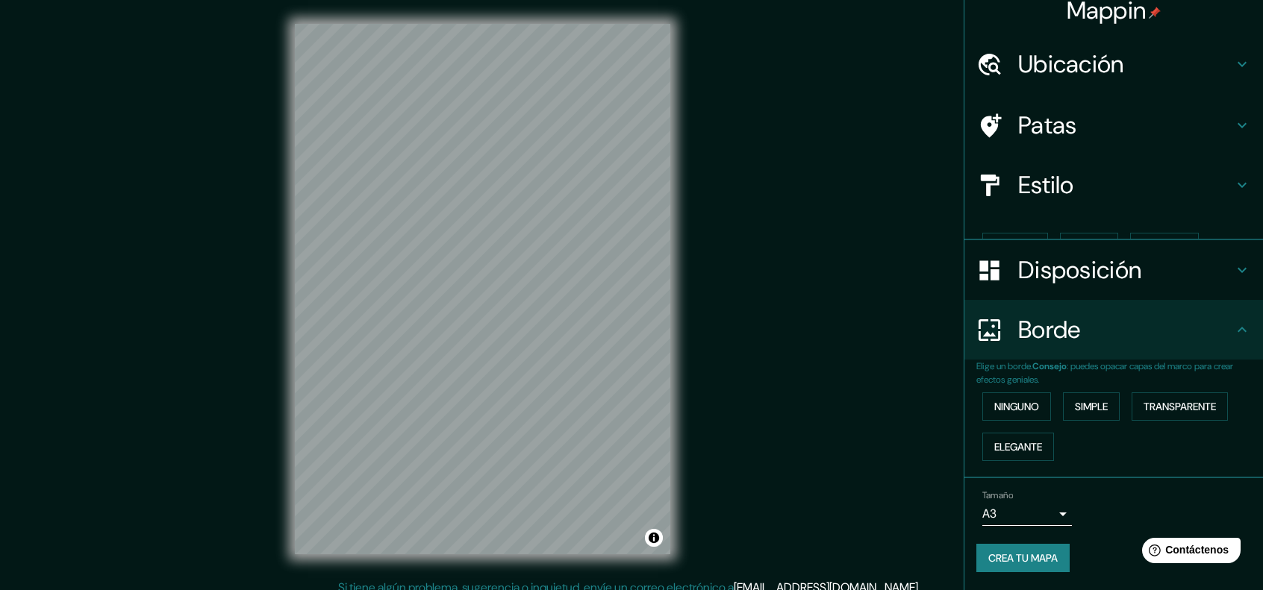
scroll to position [0, 0]
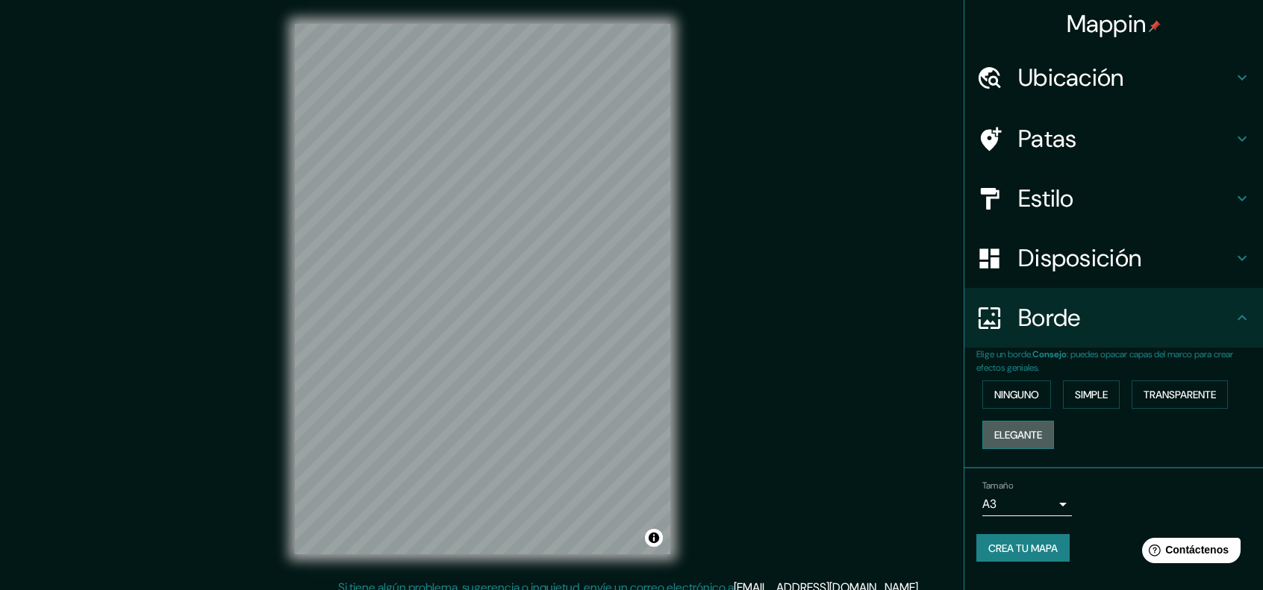
click at [1046, 428] on button "Elegante" at bounding box center [1018, 435] width 72 height 28
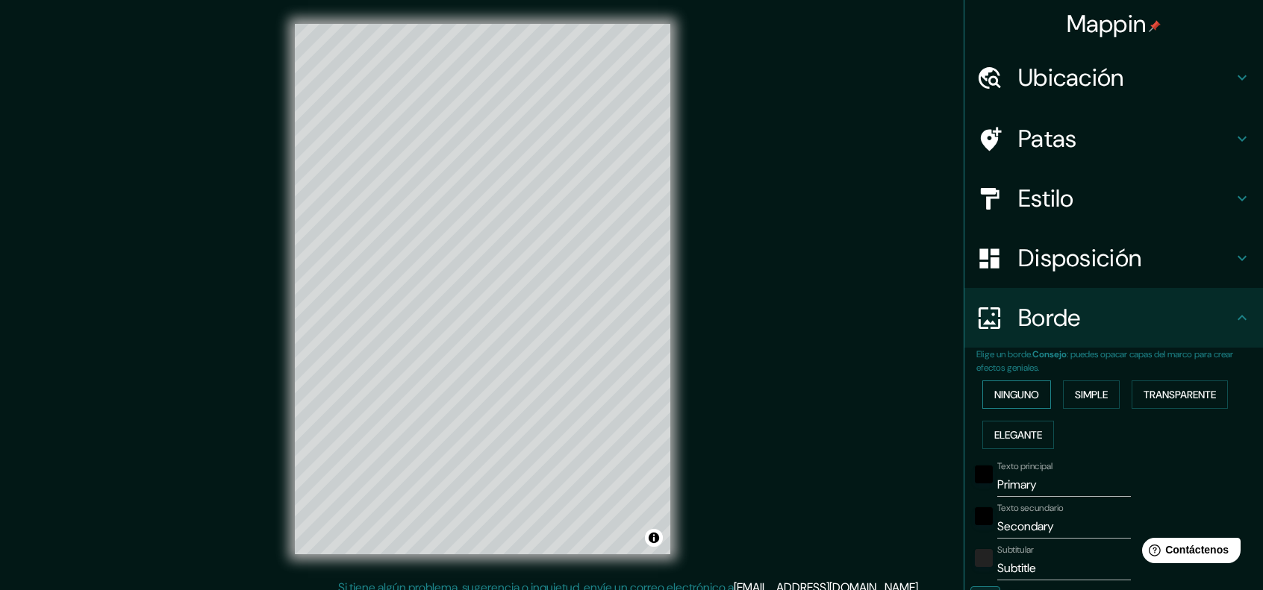
click at [1029, 399] on font "Ninguno" at bounding box center [1016, 394] width 45 height 13
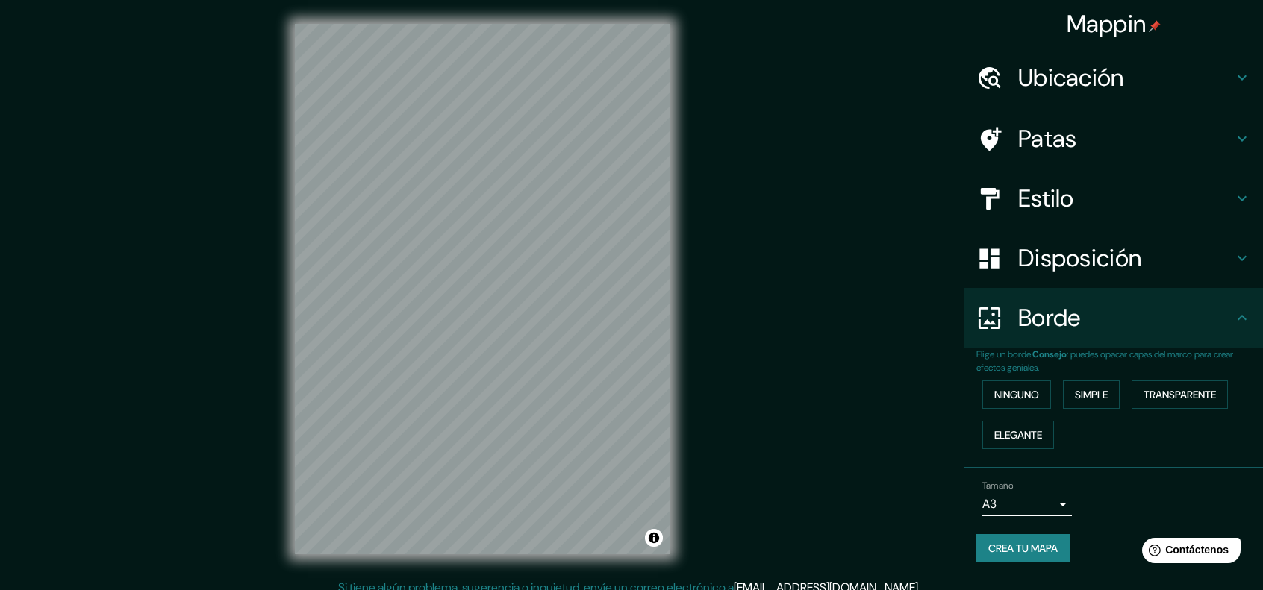
click at [1058, 543] on font "Crea tu mapa" at bounding box center [1022, 548] width 69 height 13
click at [1036, 545] on font "Crea tu mapa" at bounding box center [1022, 548] width 69 height 13
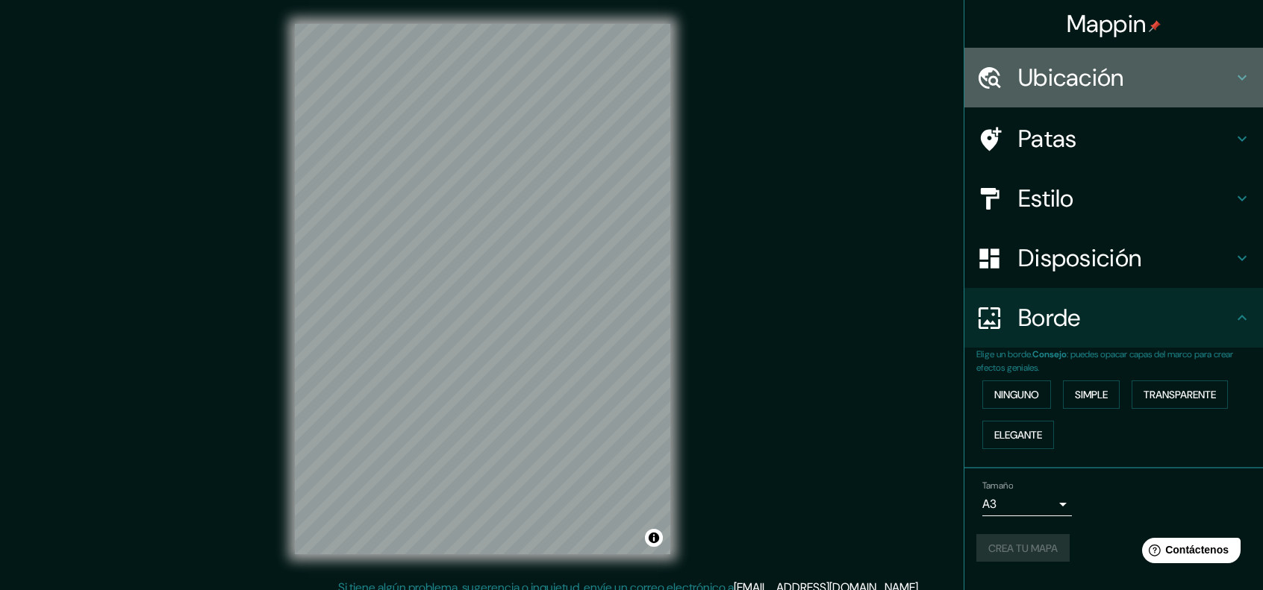
click at [1138, 77] on h4 "Ubicación" at bounding box center [1125, 78] width 215 height 30
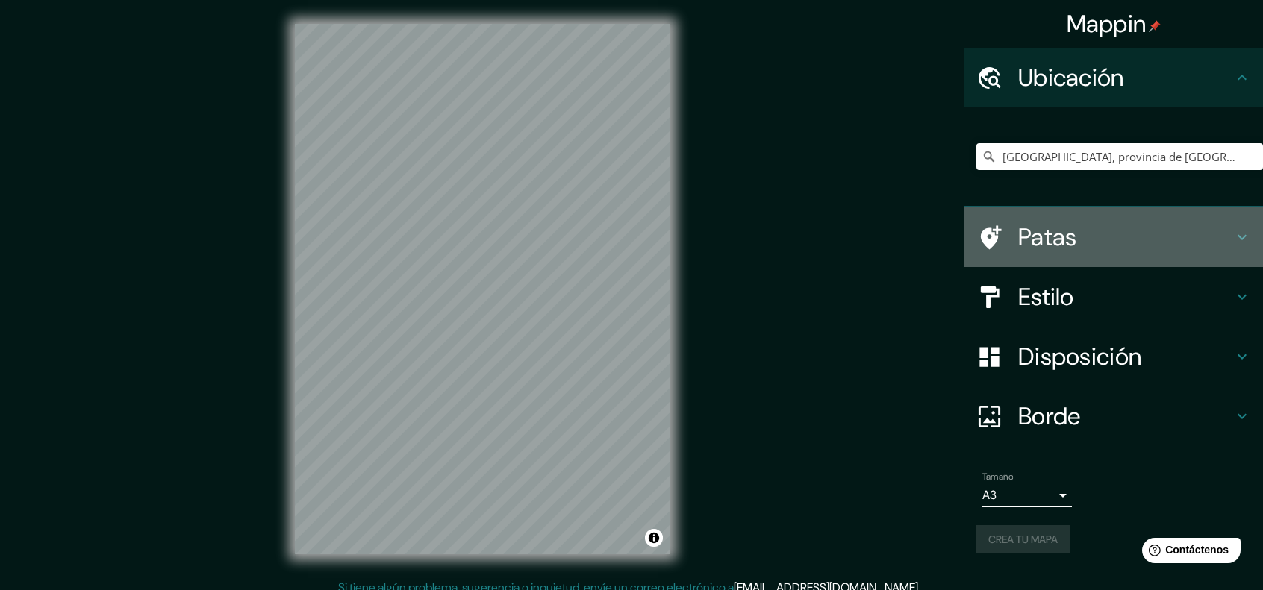
click at [1143, 234] on h4 "Patas" at bounding box center [1125, 237] width 215 height 30
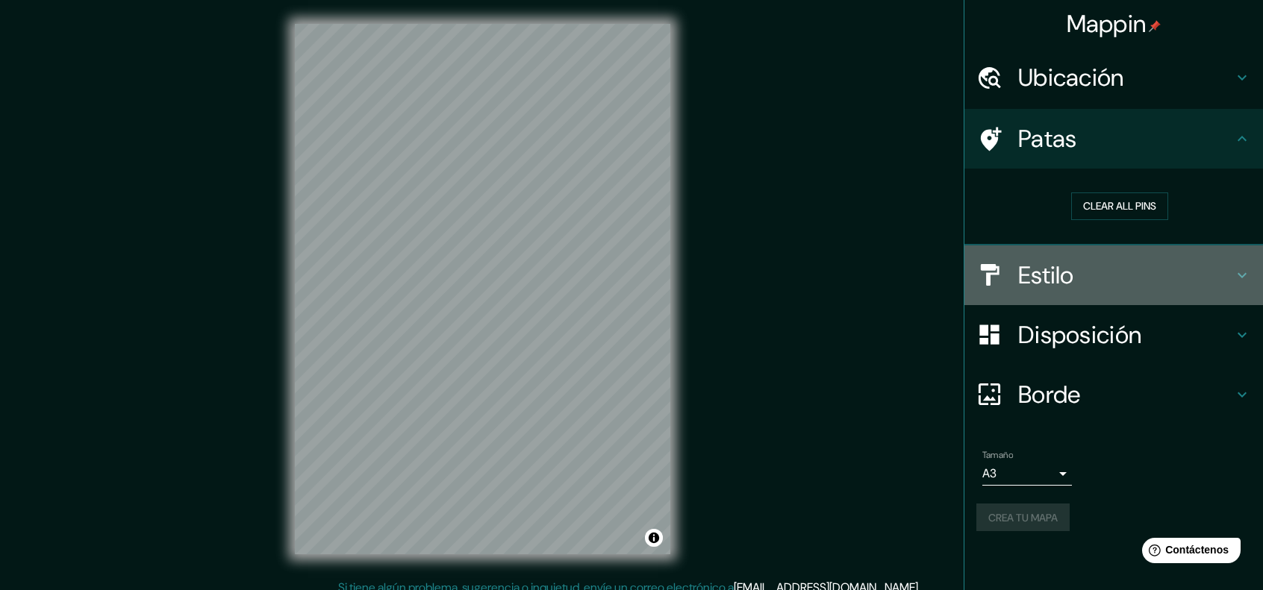
click at [1151, 269] on h4 "Estilo" at bounding box center [1125, 276] width 215 height 30
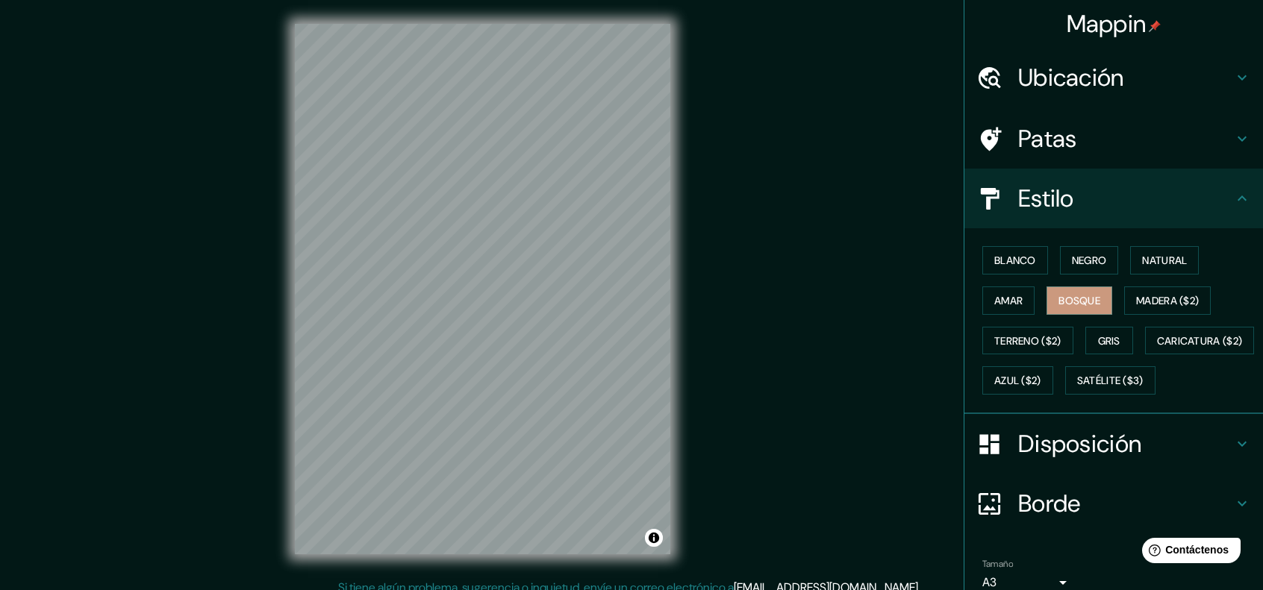
click at [1108, 460] on font "Disposición" at bounding box center [1079, 443] width 123 height 31
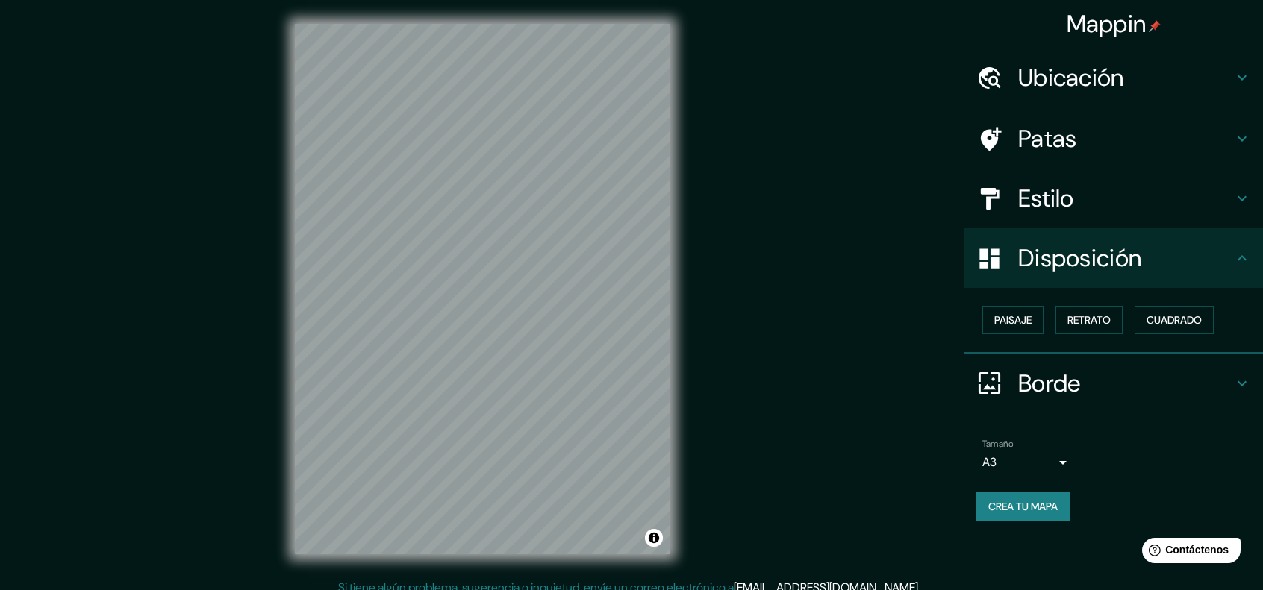
click at [1120, 381] on h4 "Borde" at bounding box center [1125, 384] width 215 height 30
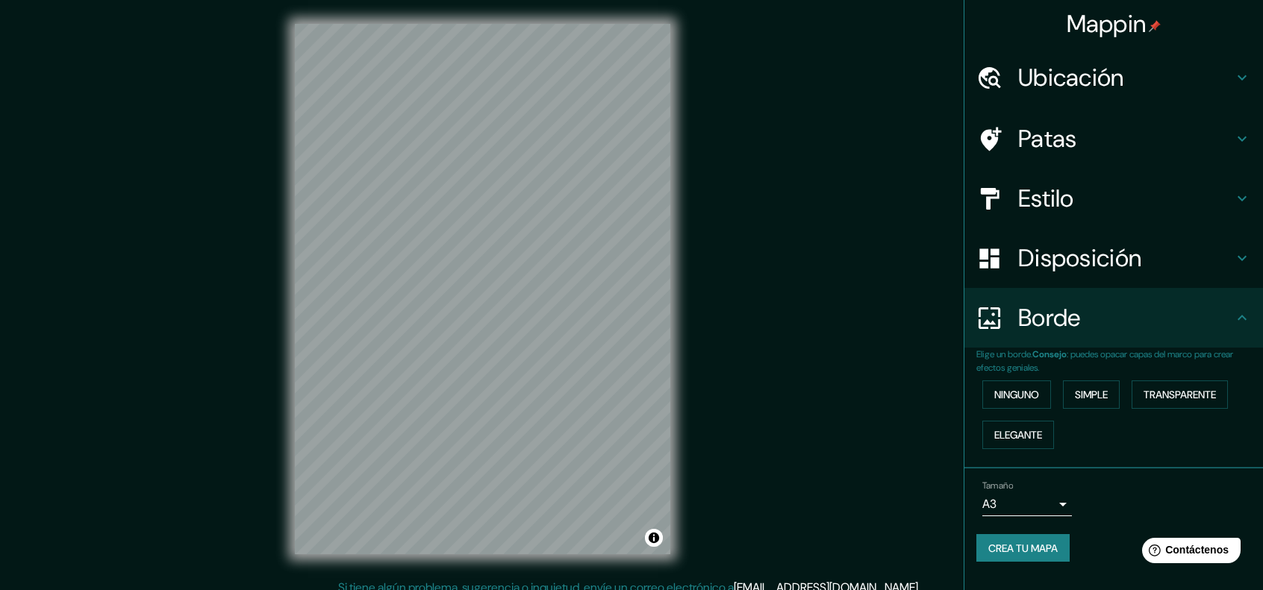
click at [826, 467] on div "Mappin Ubicación El Sauzal, provincia de Santa Cruz de Tenerife, provincia de S…" at bounding box center [631, 301] width 1263 height 603
click at [1020, 552] on font "Crea tu mapa" at bounding box center [1022, 548] width 69 height 13
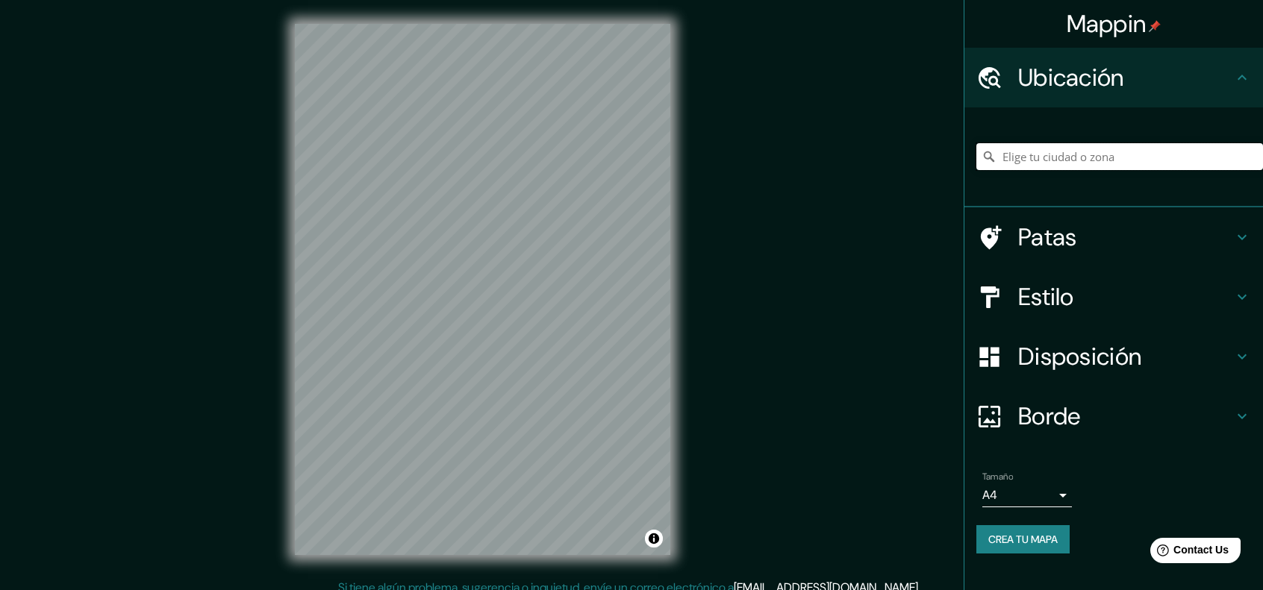
click at [1064, 148] on input "Elige tu ciudad o zona" at bounding box center [1119, 156] width 287 height 27
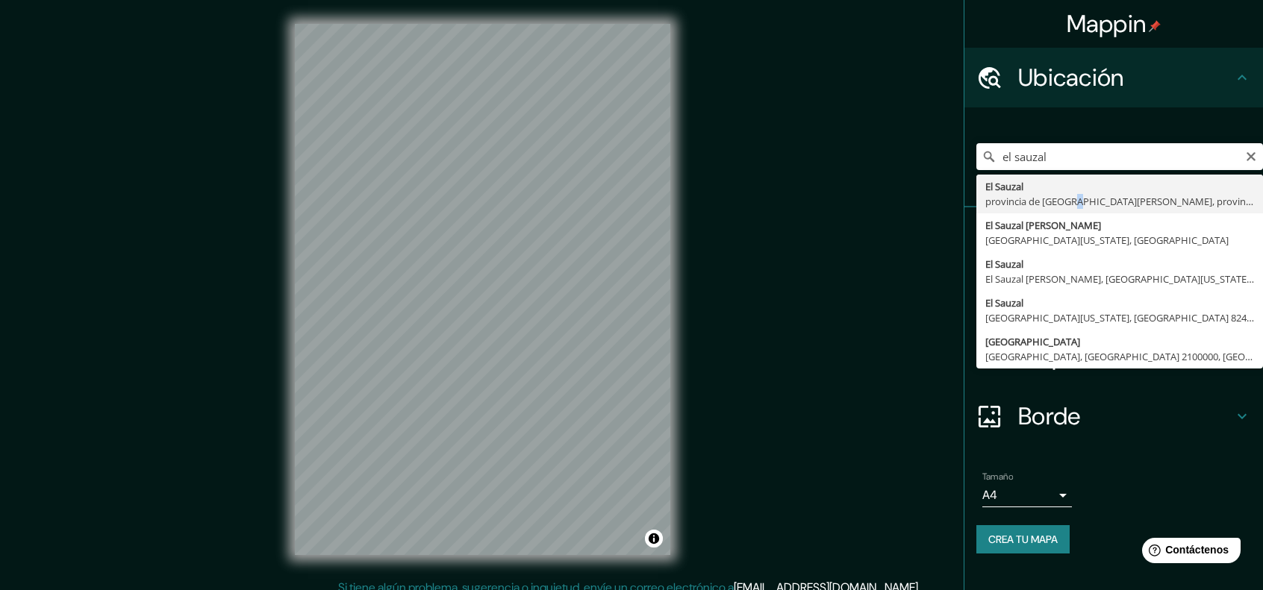
type input "[GEOGRAPHIC_DATA], provincia de [GEOGRAPHIC_DATA][PERSON_NAME], provincia de [G…"
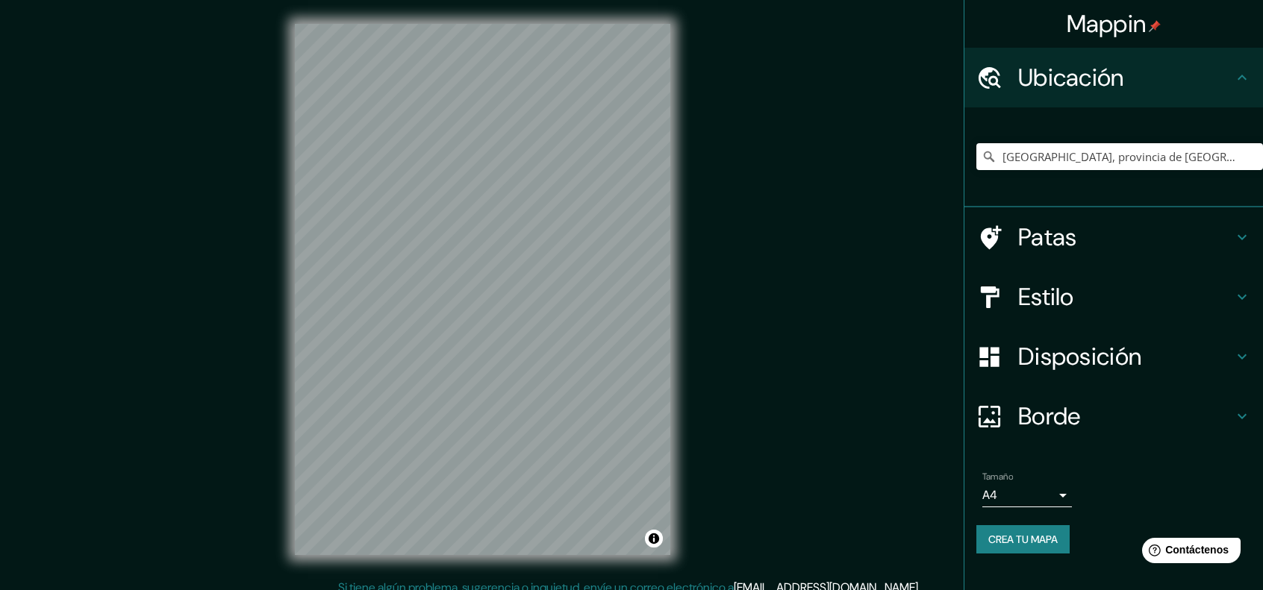
click at [1084, 298] on h4 "Estilo" at bounding box center [1125, 297] width 215 height 30
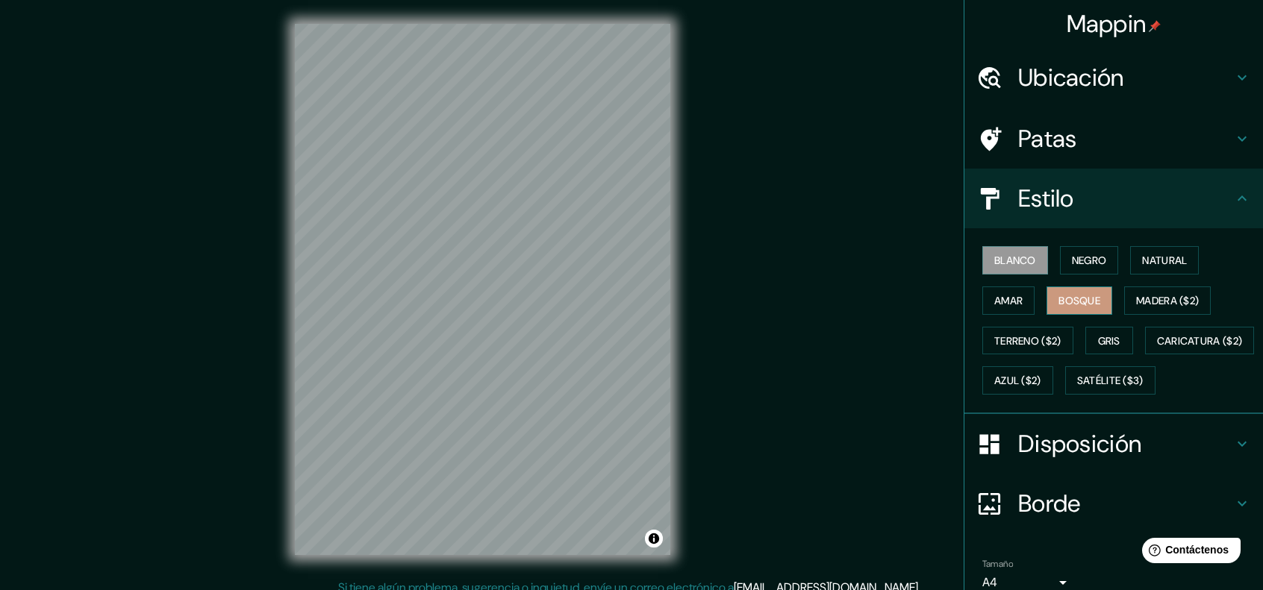
click at [1081, 301] on font "Bosque" at bounding box center [1079, 300] width 42 height 13
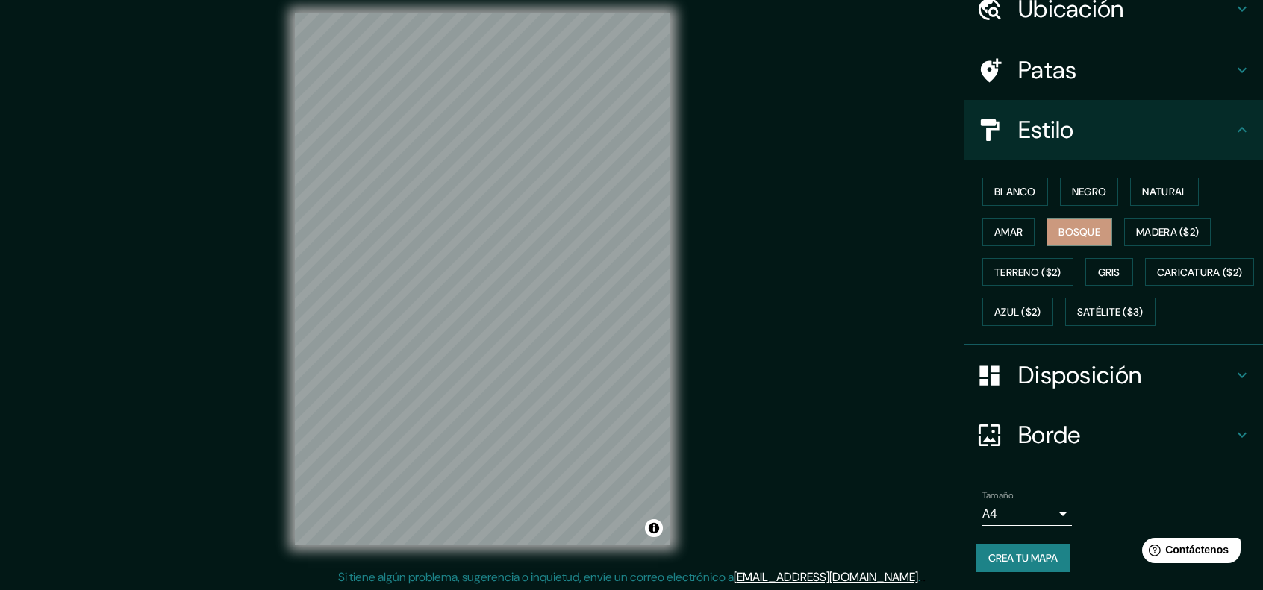
scroll to position [12, 0]
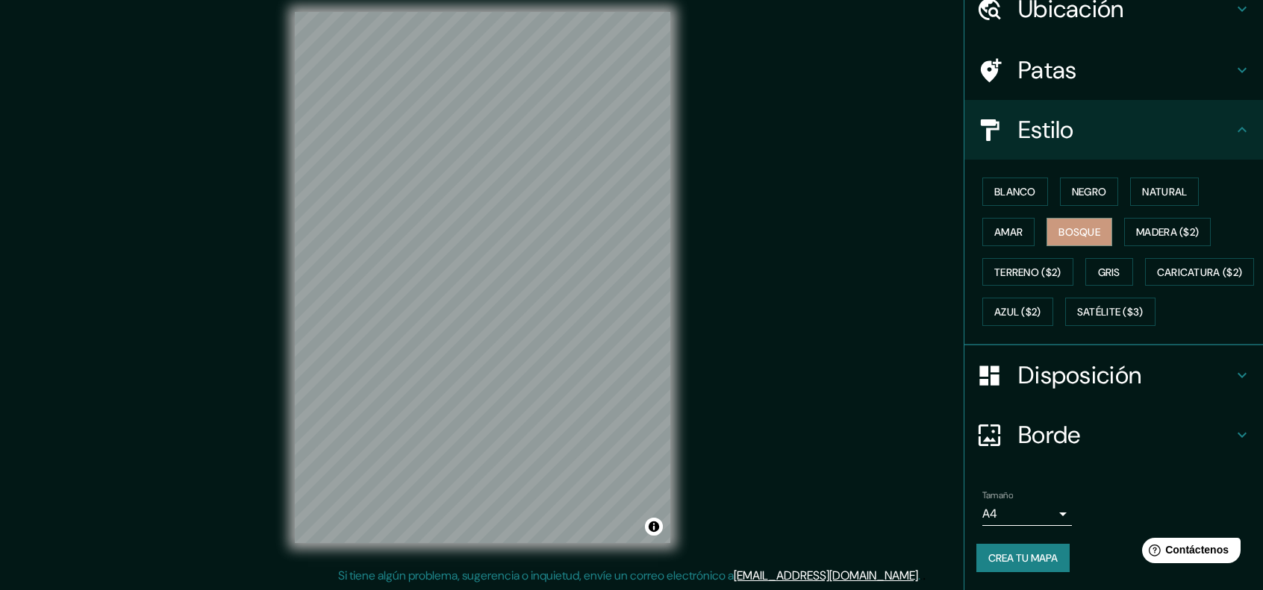
click at [1029, 554] on font "Crea tu mapa" at bounding box center [1022, 558] width 69 height 13
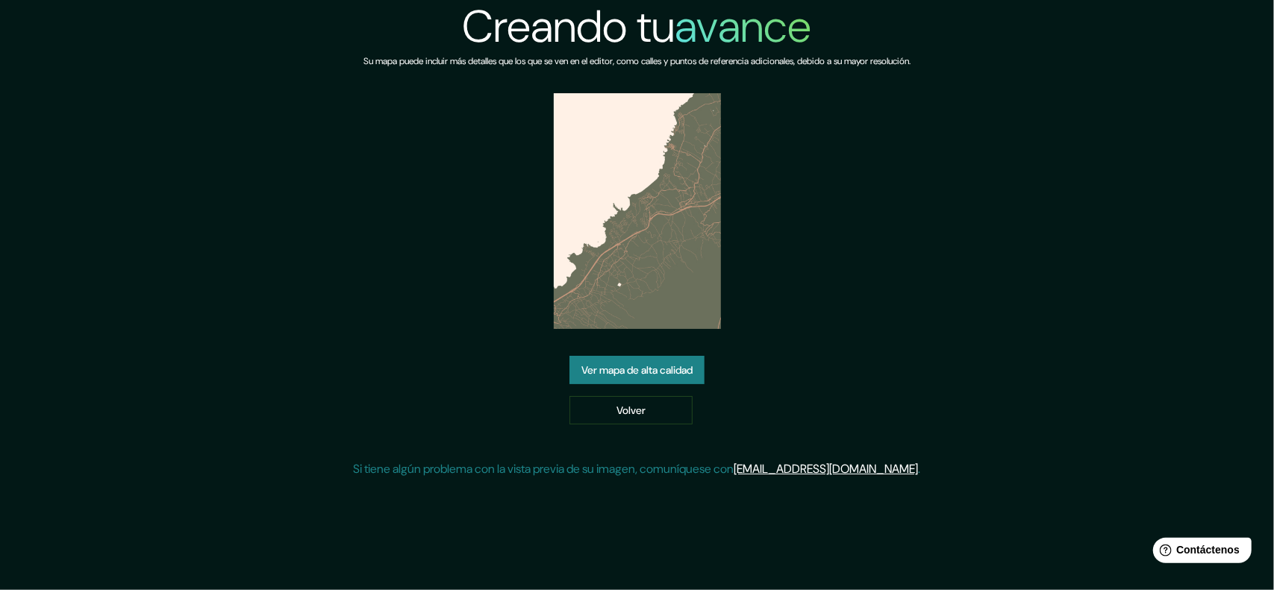
click at [614, 368] on font "Ver mapa de alta calidad" at bounding box center [636, 370] width 111 height 13
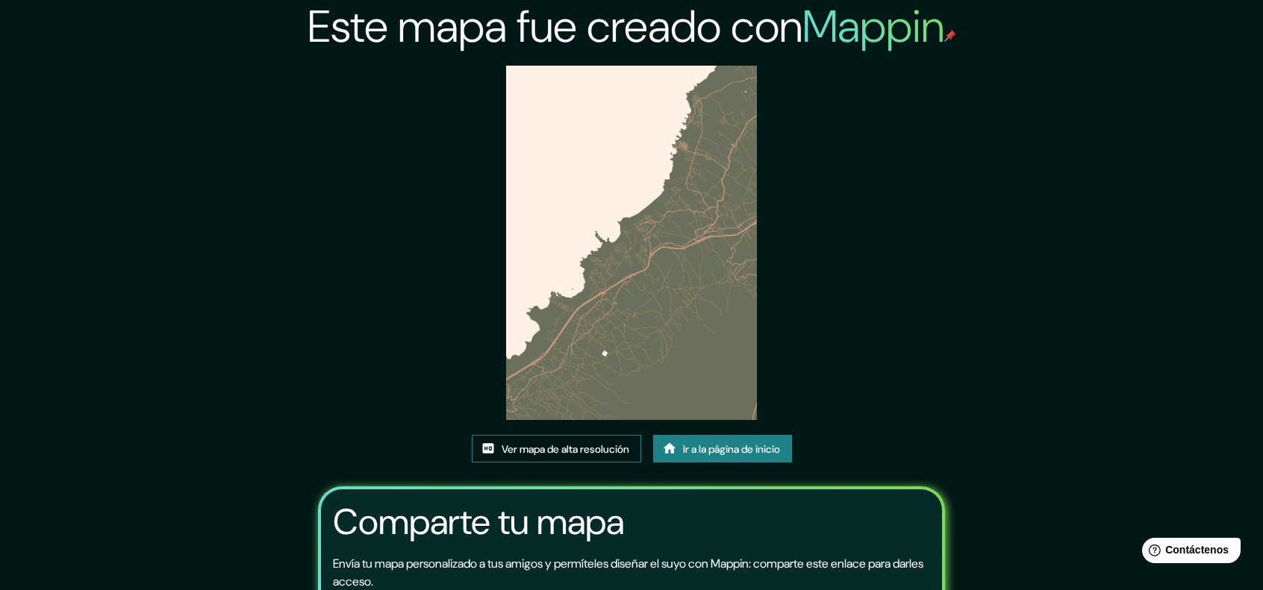
click at [603, 452] on font "Ver mapa de alta resolución" at bounding box center [566, 449] width 128 height 13
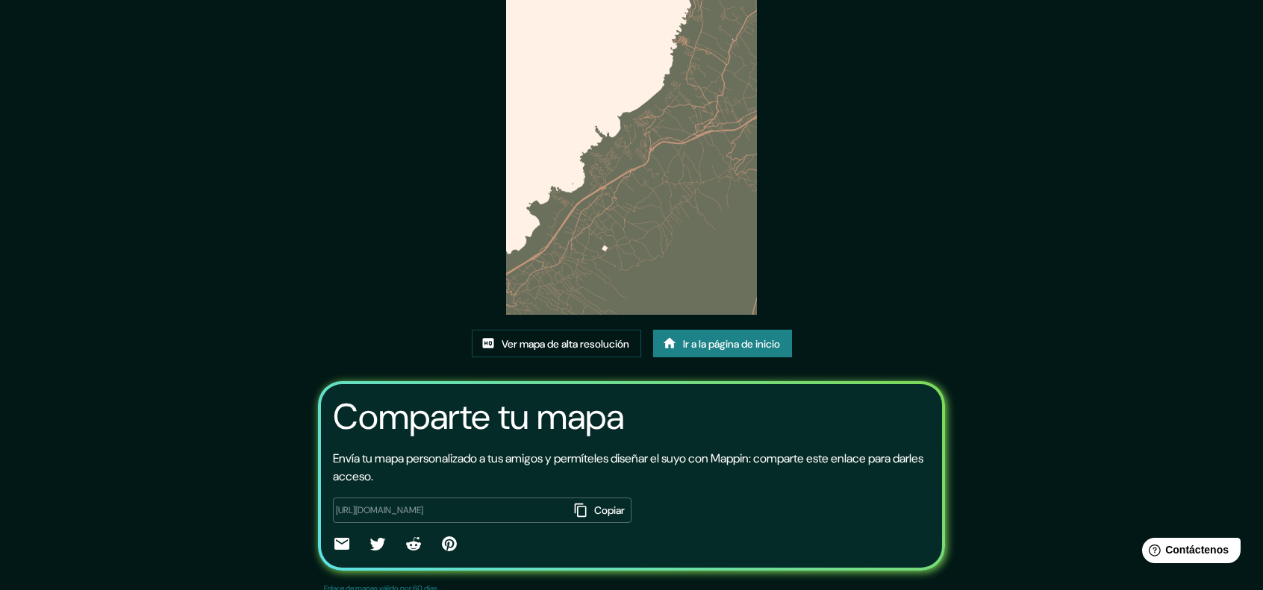
scroll to position [138, 0]
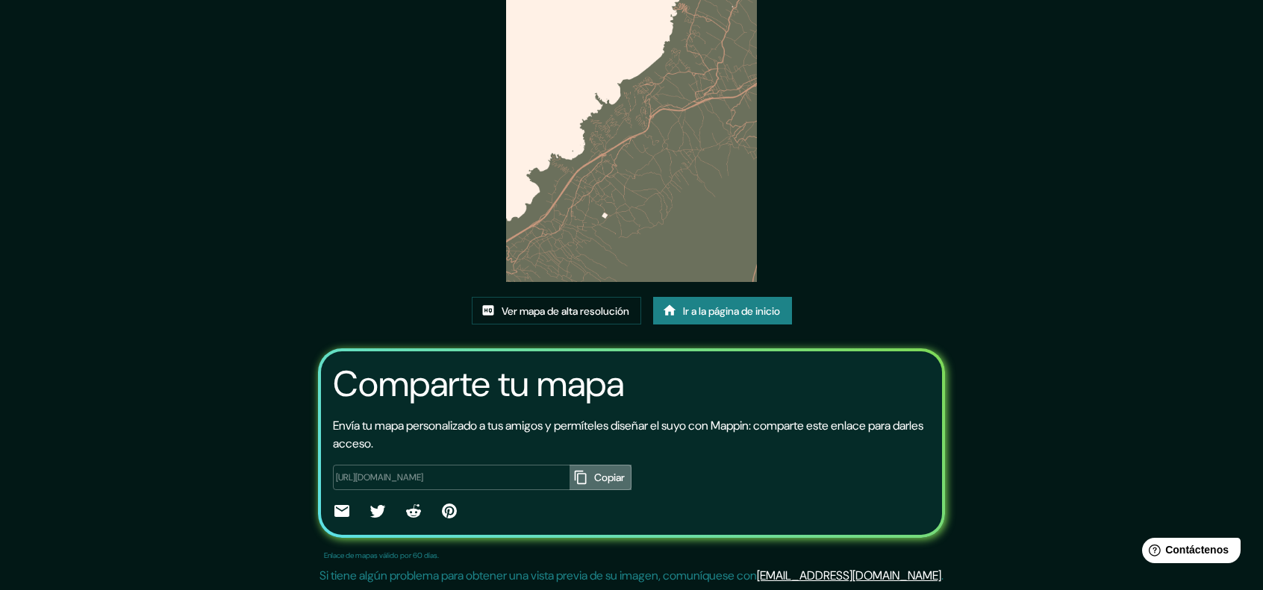
click at [594, 475] on font "Copiar" at bounding box center [609, 478] width 31 height 13
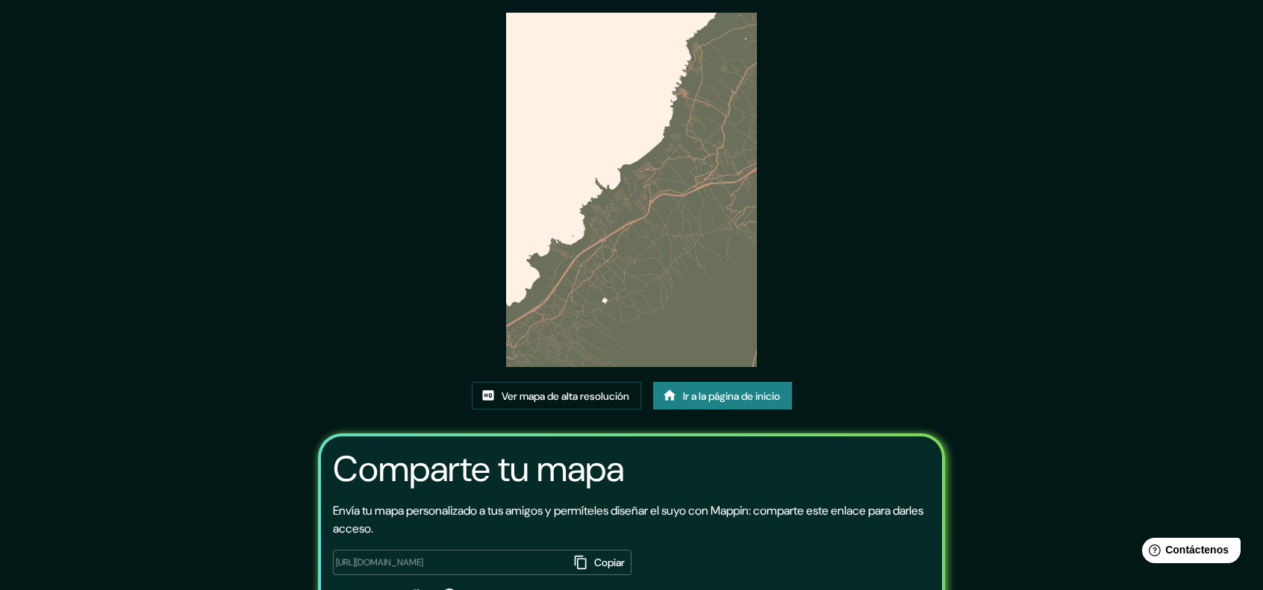
scroll to position [0, 0]
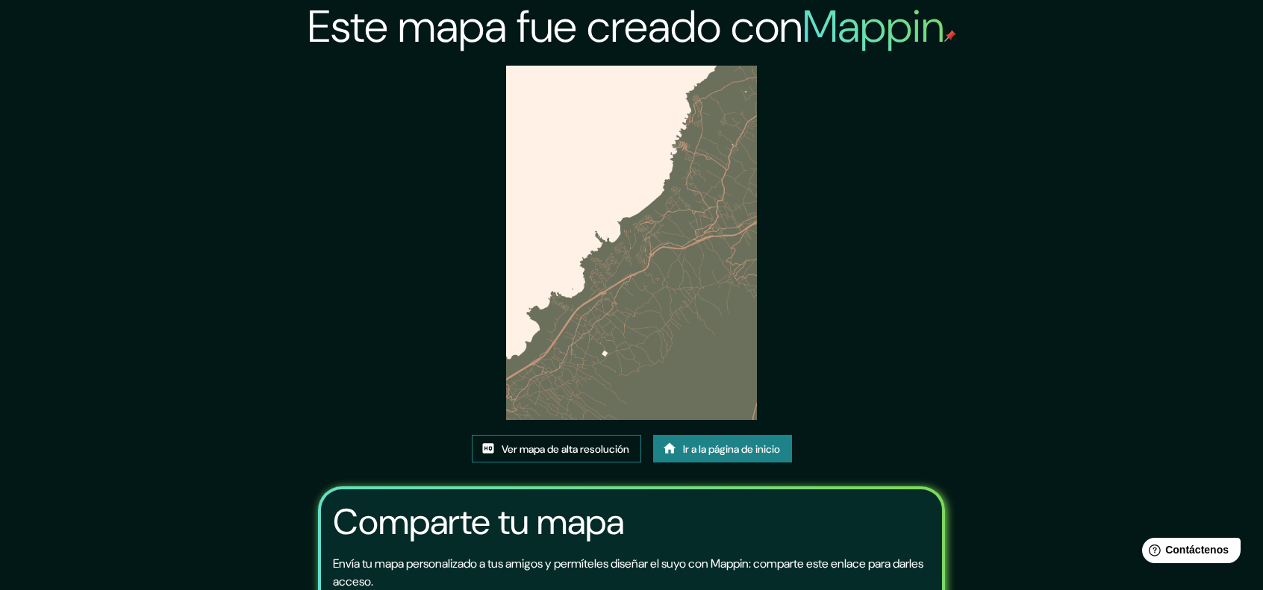
click at [572, 449] on font "Ver mapa de alta resolución" at bounding box center [566, 449] width 128 height 13
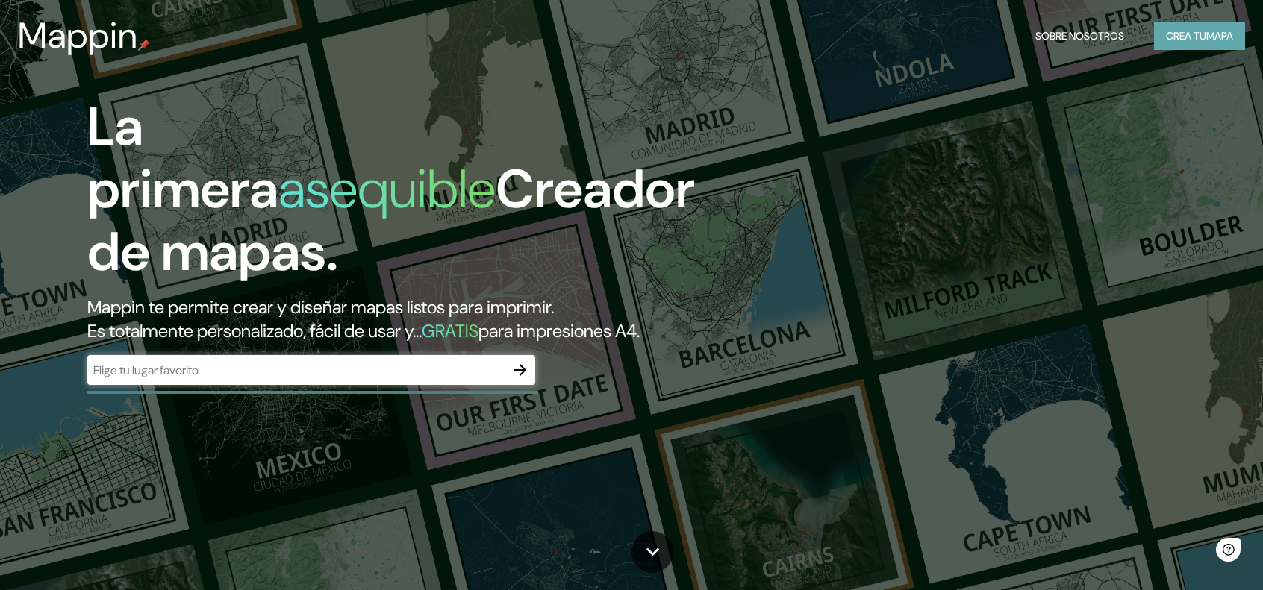
click at [1166, 39] on font "Crea tu" at bounding box center [1186, 35] width 40 height 13
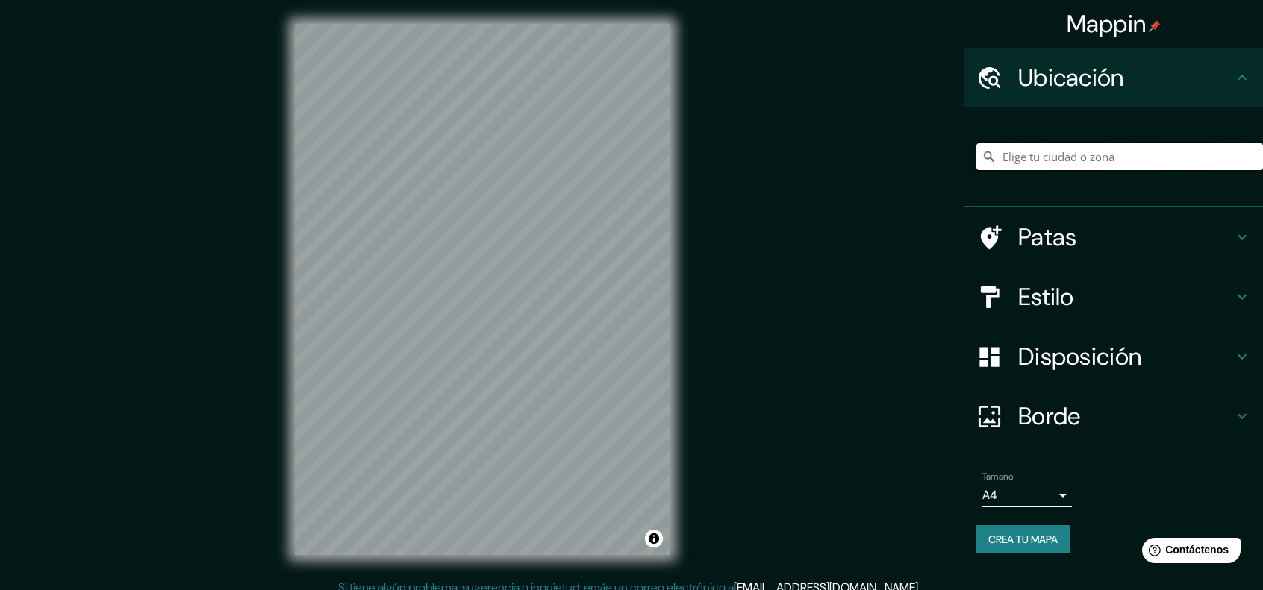
click at [1098, 156] on input "Elige tu ciudad o zona" at bounding box center [1119, 156] width 287 height 27
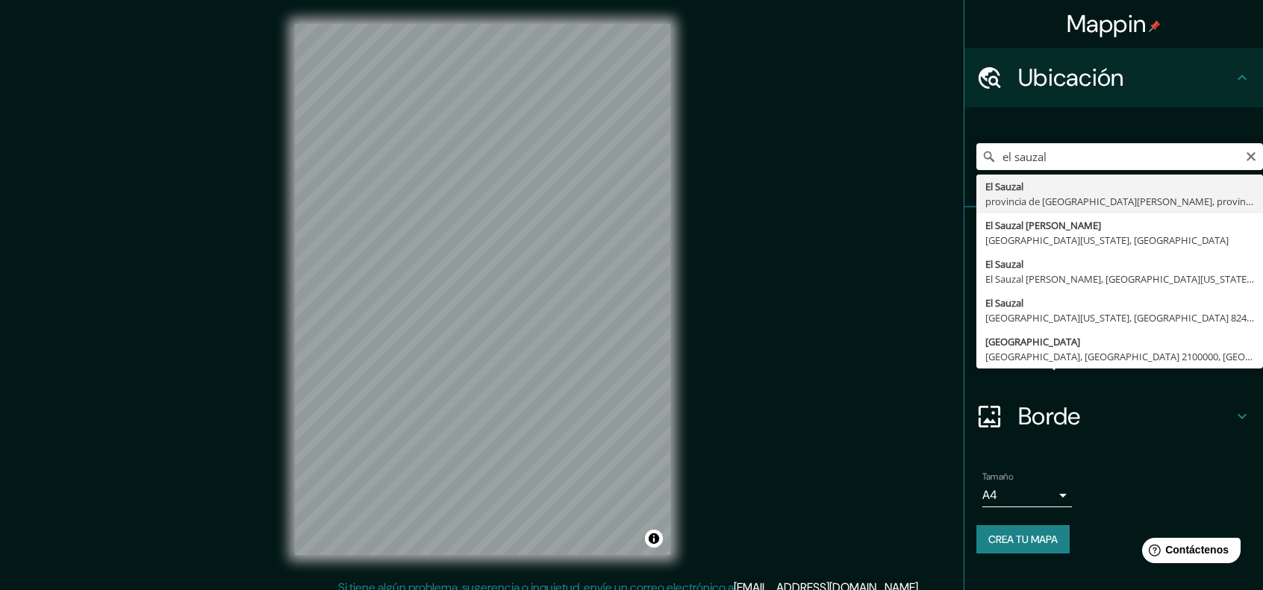
type input "[GEOGRAPHIC_DATA], provincia de [GEOGRAPHIC_DATA][PERSON_NAME], provincia de [G…"
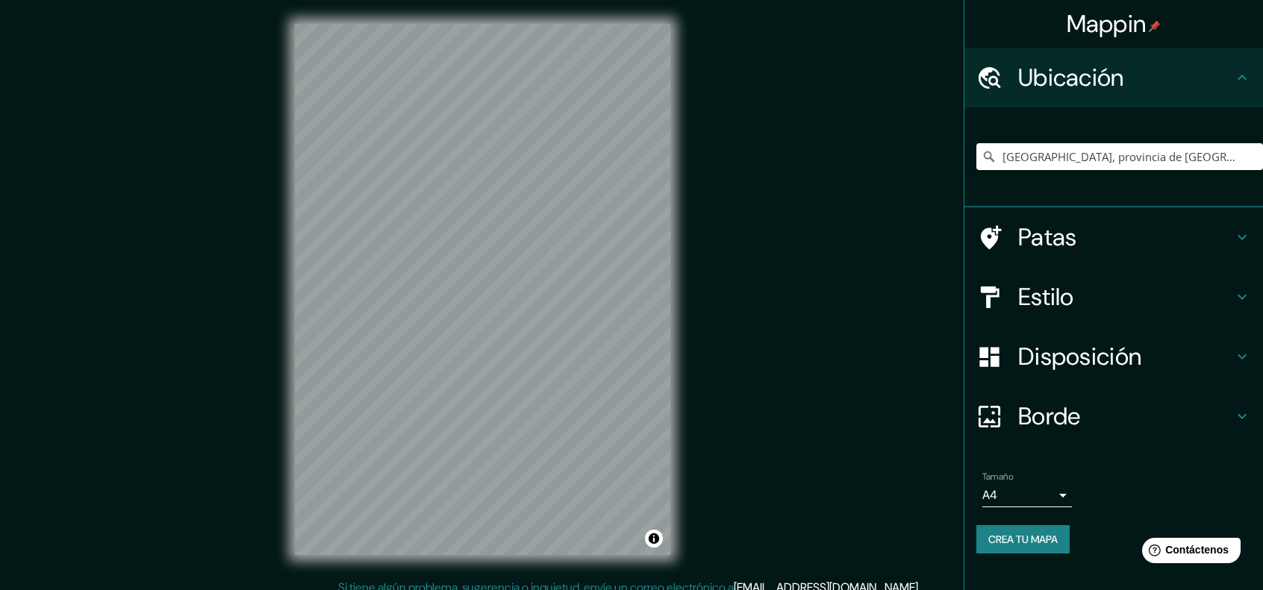
click at [1058, 296] on font "Estilo" at bounding box center [1046, 296] width 56 height 31
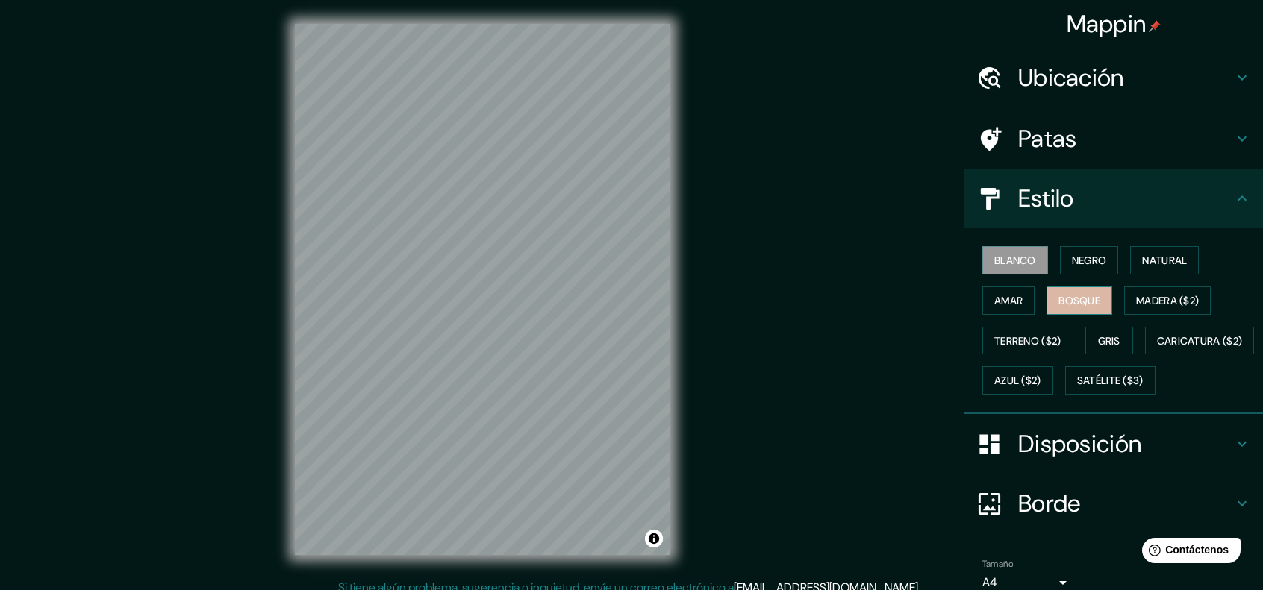
click at [1080, 298] on font "Bosque" at bounding box center [1079, 300] width 42 height 13
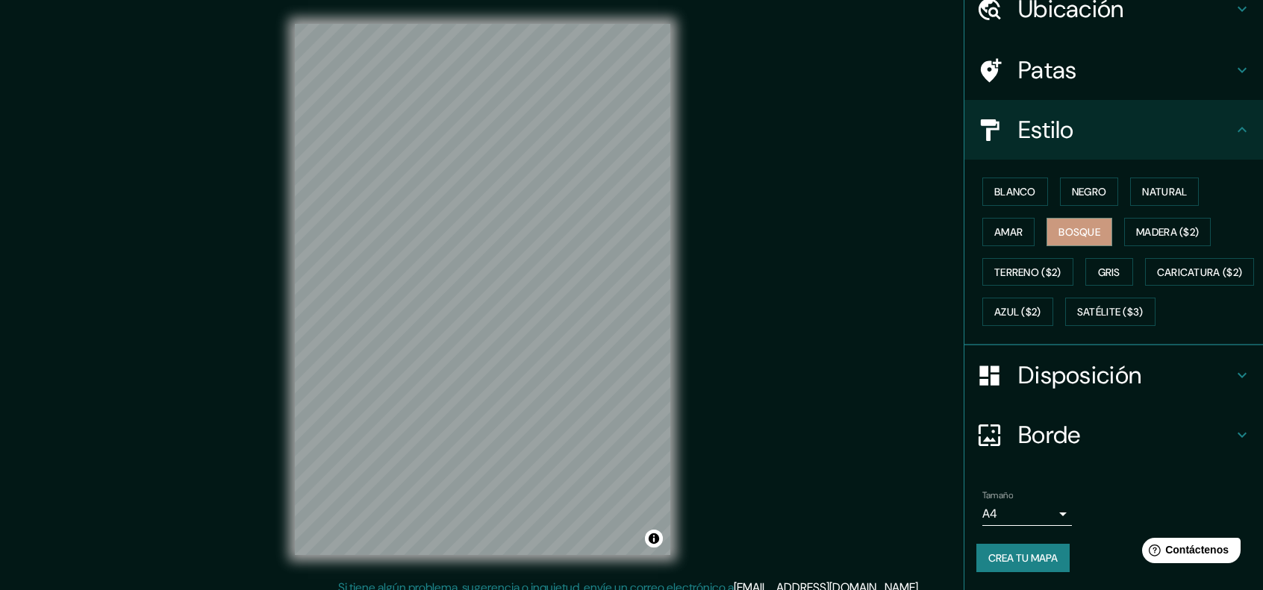
scroll to position [104, 0]
click at [1041, 558] on font "Crea tu mapa" at bounding box center [1022, 558] width 69 height 13
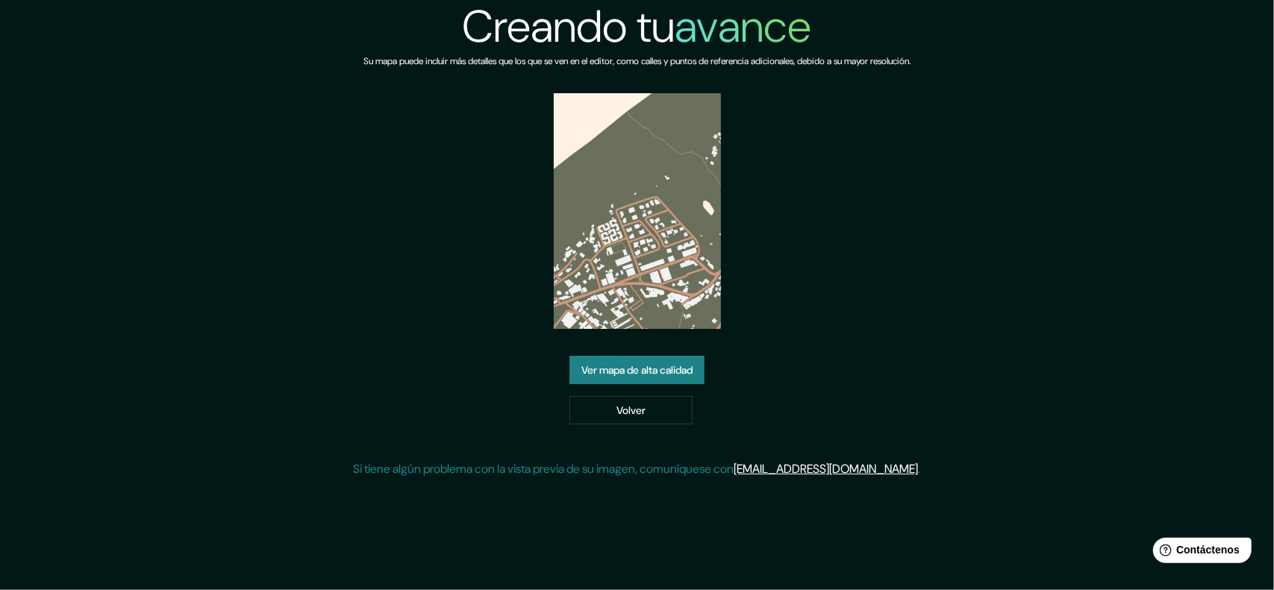
click at [664, 368] on font "Ver mapa de alta calidad" at bounding box center [636, 370] width 111 height 13
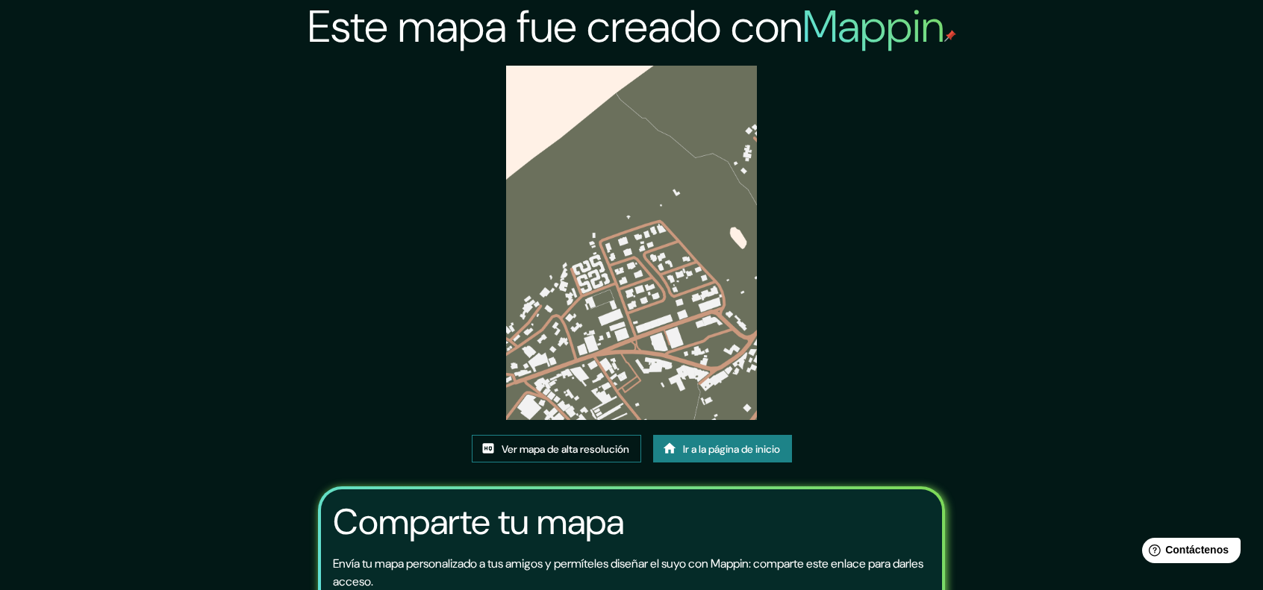
click at [564, 443] on font "Ver mapa de alta resolución" at bounding box center [566, 449] width 128 height 13
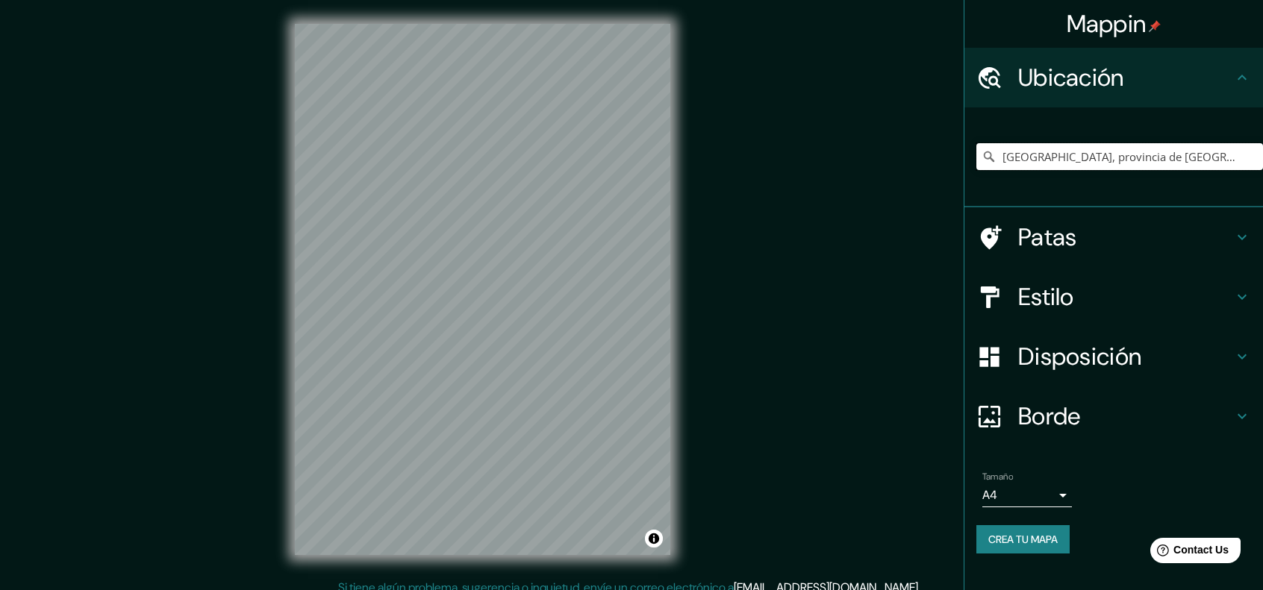
click at [1220, 157] on input "[GEOGRAPHIC_DATA], provincia de [GEOGRAPHIC_DATA][PERSON_NAME], provincia de [G…" at bounding box center [1119, 156] width 287 height 27
click at [1238, 158] on input "[GEOGRAPHIC_DATA], provincia de [GEOGRAPHIC_DATA][PERSON_NAME], provincia de [G…" at bounding box center [1119, 156] width 287 height 27
drag, startPoint x: 1218, startPoint y: 160, endPoint x: 1052, endPoint y: 163, distance: 166.5
click at [1052, 163] on input "[GEOGRAPHIC_DATA], provincia de [GEOGRAPHIC_DATA][PERSON_NAME], provincia de [G…" at bounding box center [1119, 156] width 287 height 27
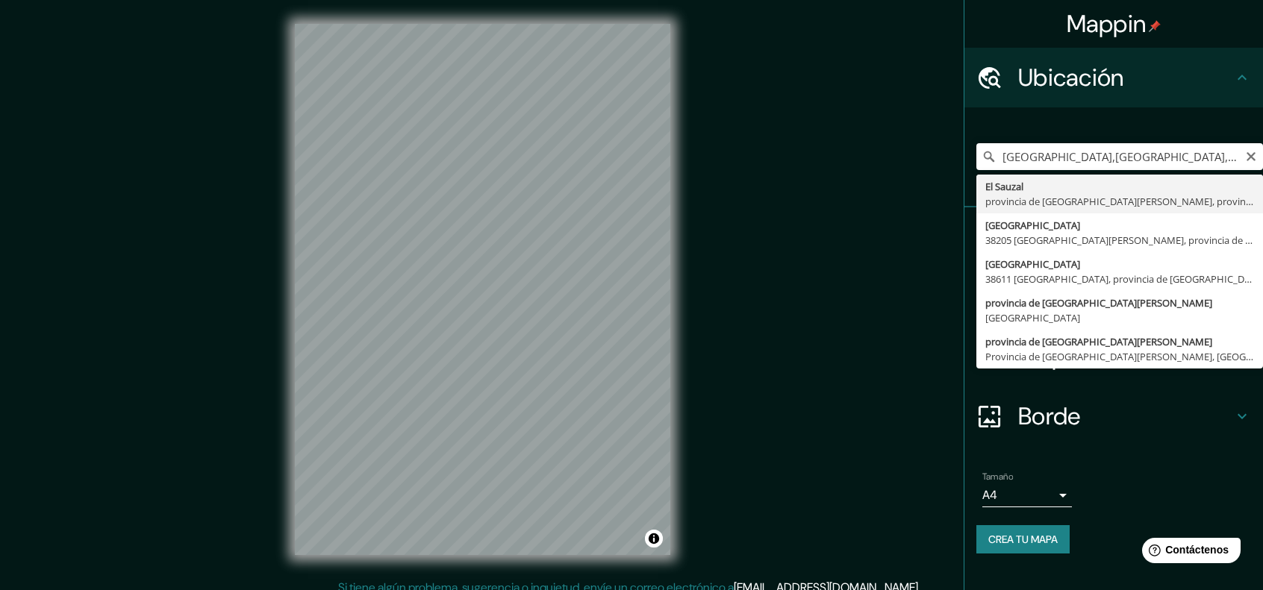
type input "[GEOGRAPHIC_DATA], provincia de [GEOGRAPHIC_DATA][PERSON_NAME], provincia de [G…"
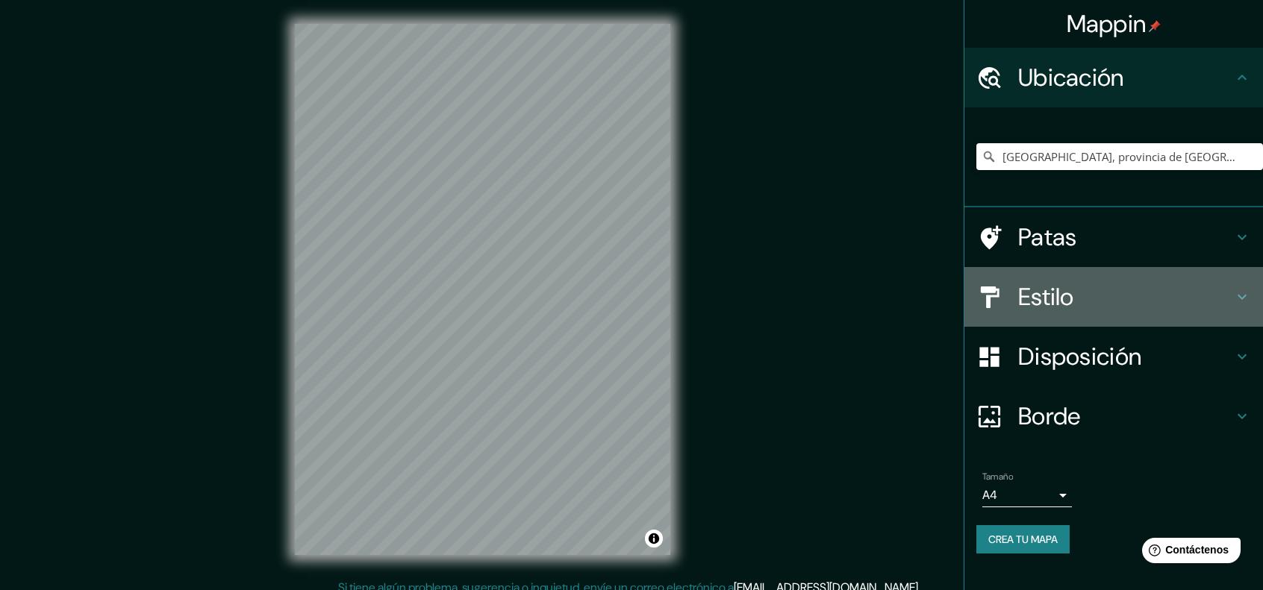
click at [1048, 293] on font "Estilo" at bounding box center [1046, 296] width 56 height 31
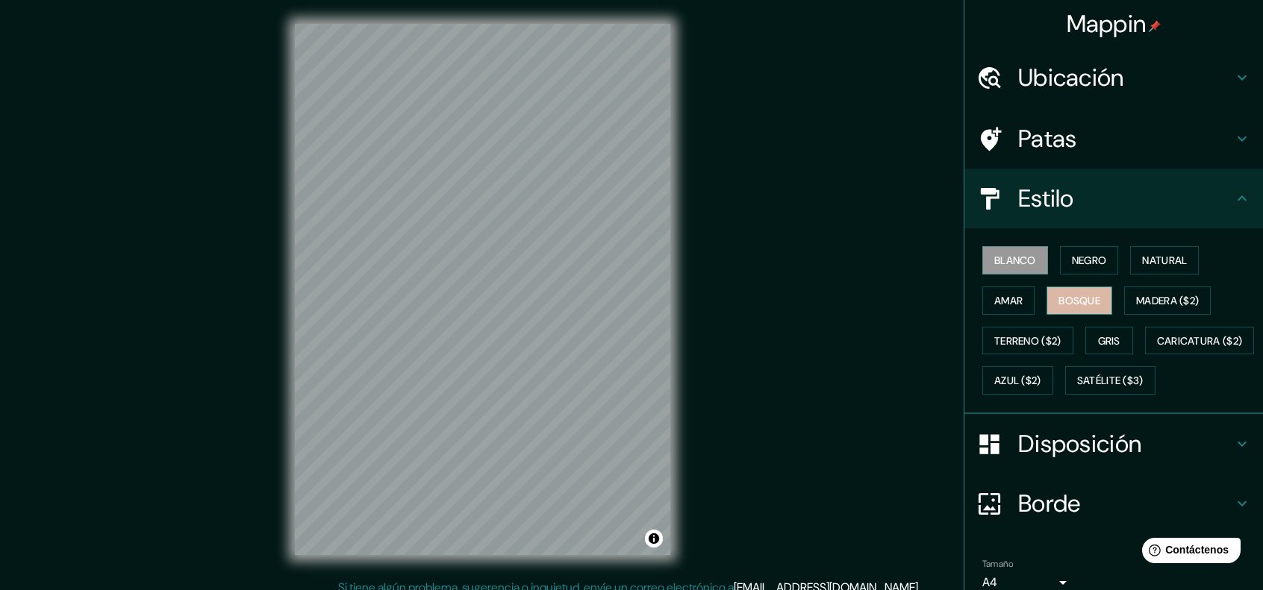
click at [1077, 291] on font "Bosque" at bounding box center [1079, 300] width 42 height 19
click at [1096, 135] on h4 "Patas" at bounding box center [1125, 139] width 215 height 30
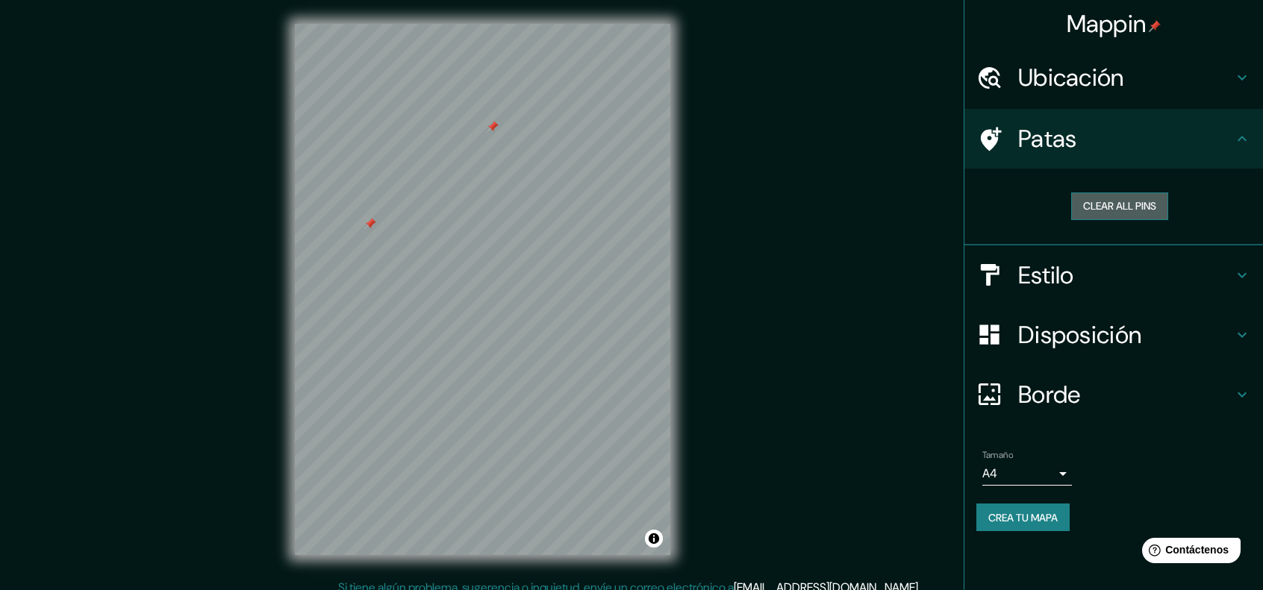
click at [1111, 201] on button "Clear all pins" at bounding box center [1119, 207] width 97 height 28
click at [1097, 205] on button "Clear all pins" at bounding box center [1119, 207] width 97 height 28
click at [1084, 392] on h4 "Borde" at bounding box center [1125, 395] width 215 height 30
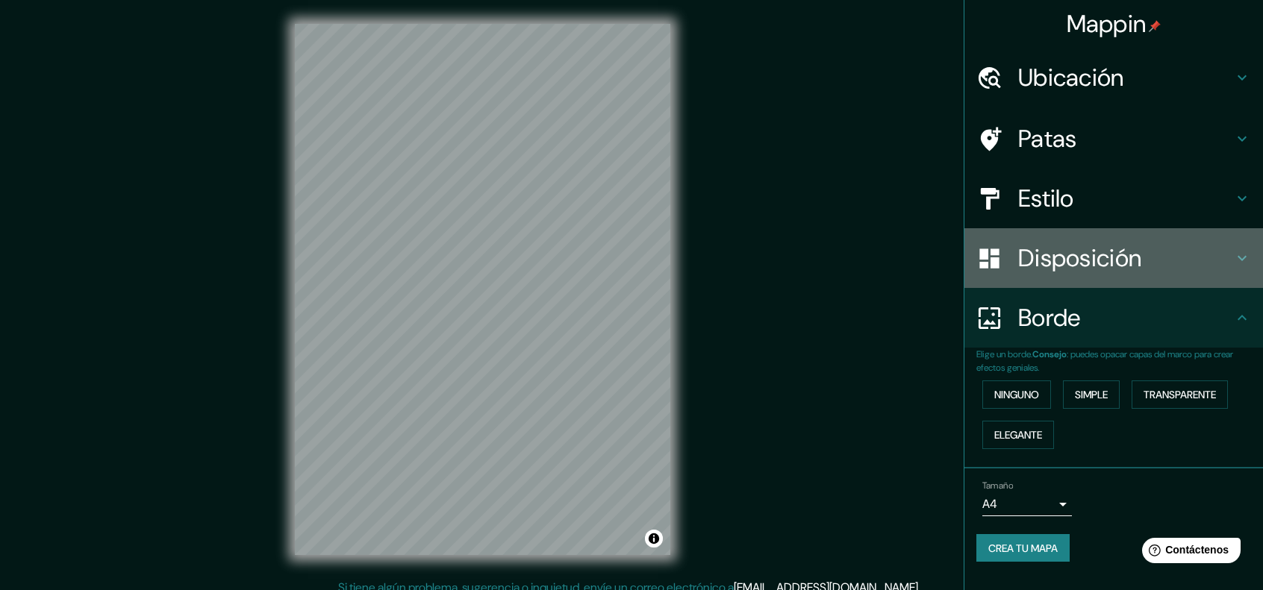
click at [1117, 247] on font "Disposición" at bounding box center [1079, 258] width 123 height 31
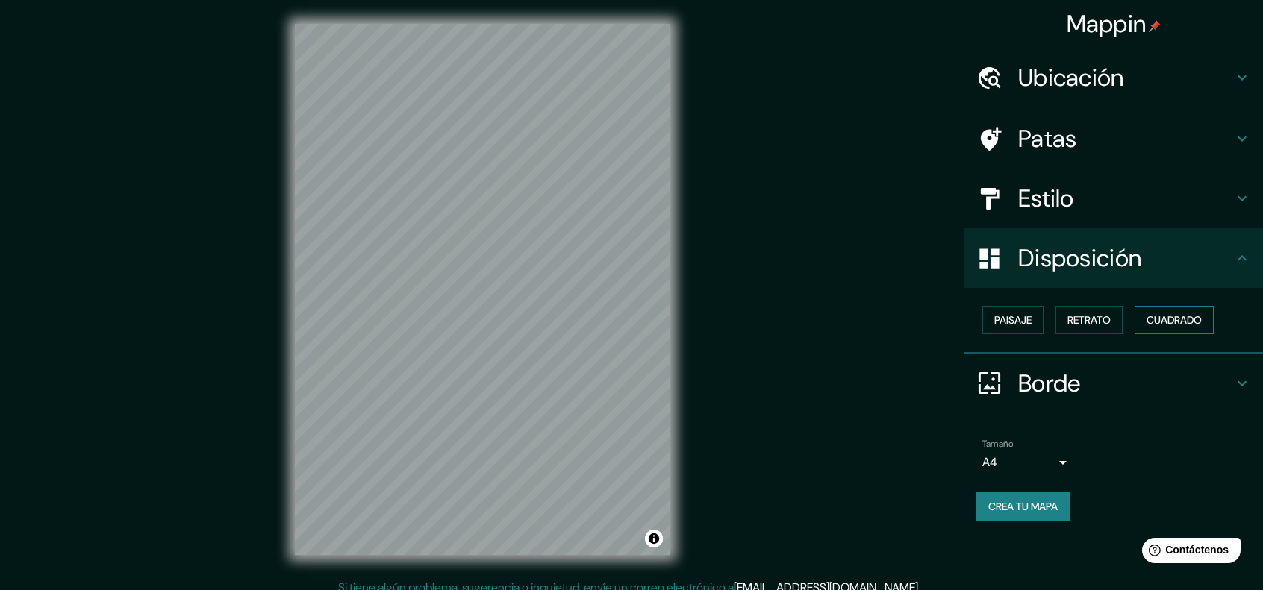
click at [1151, 316] on font "Cuadrado" at bounding box center [1174, 319] width 55 height 13
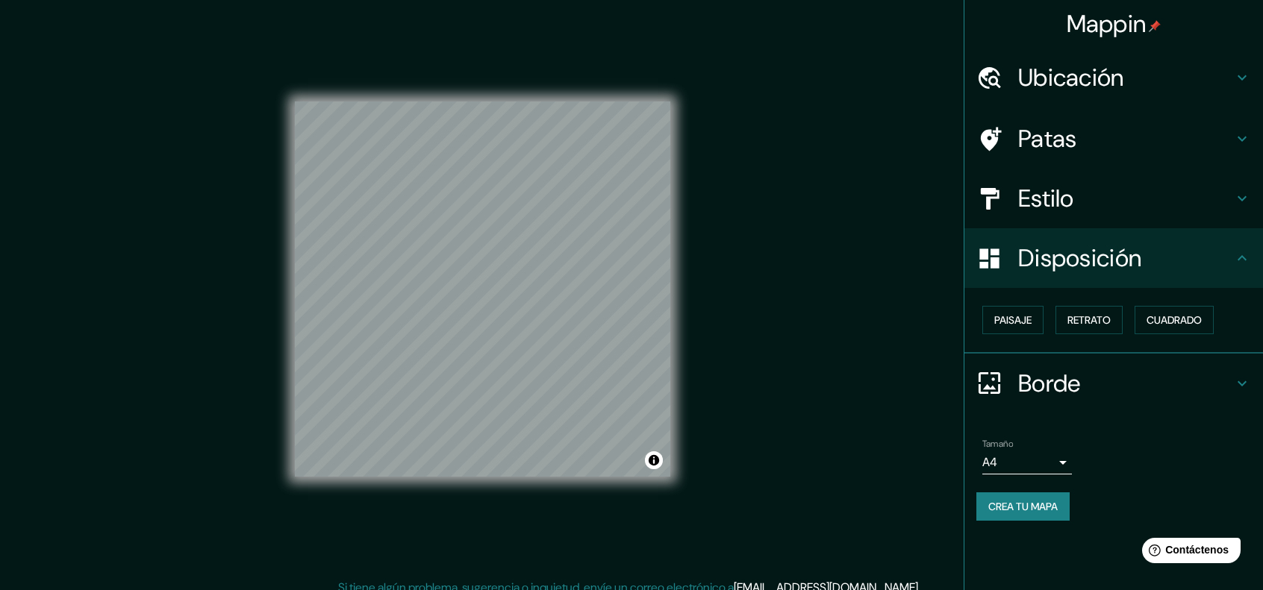
click at [1051, 60] on div "Ubicación" at bounding box center [1113, 78] width 299 height 60
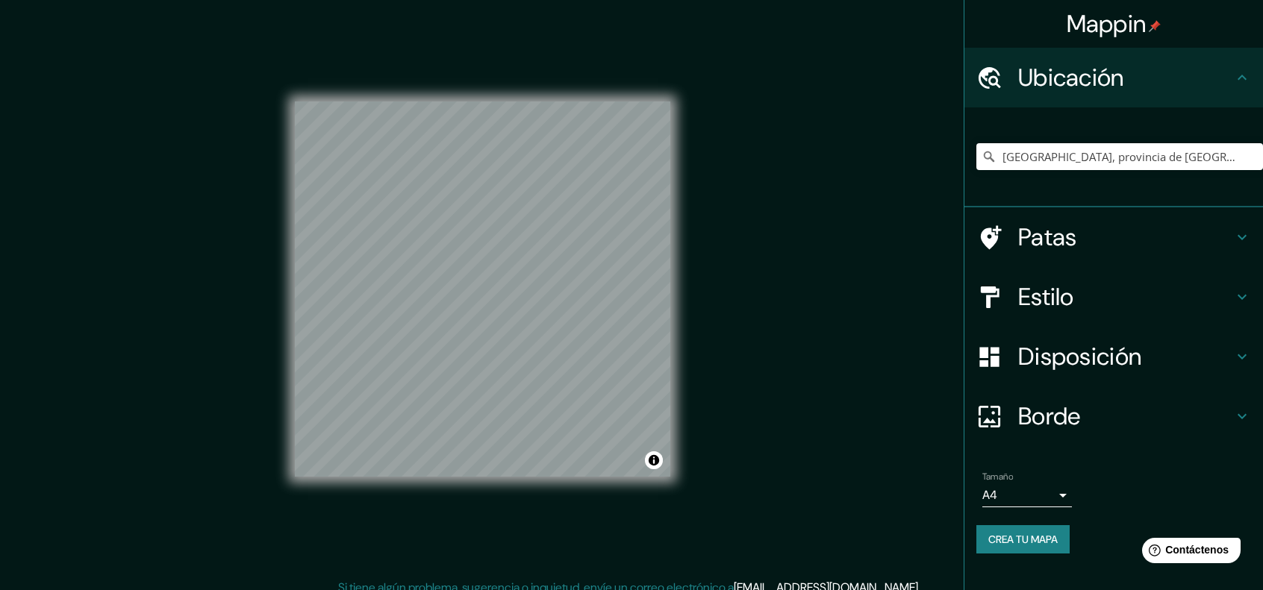
click at [1058, 232] on font "Patas" at bounding box center [1047, 237] width 59 height 31
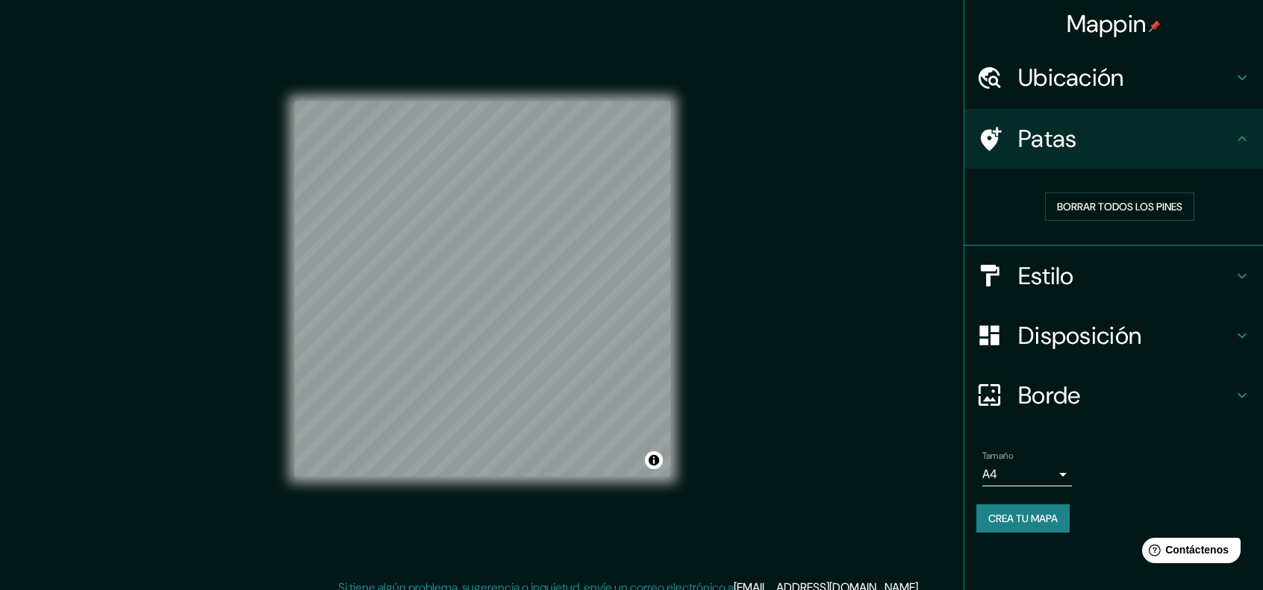
click at [1129, 396] on h4 "Borde" at bounding box center [1125, 396] width 215 height 30
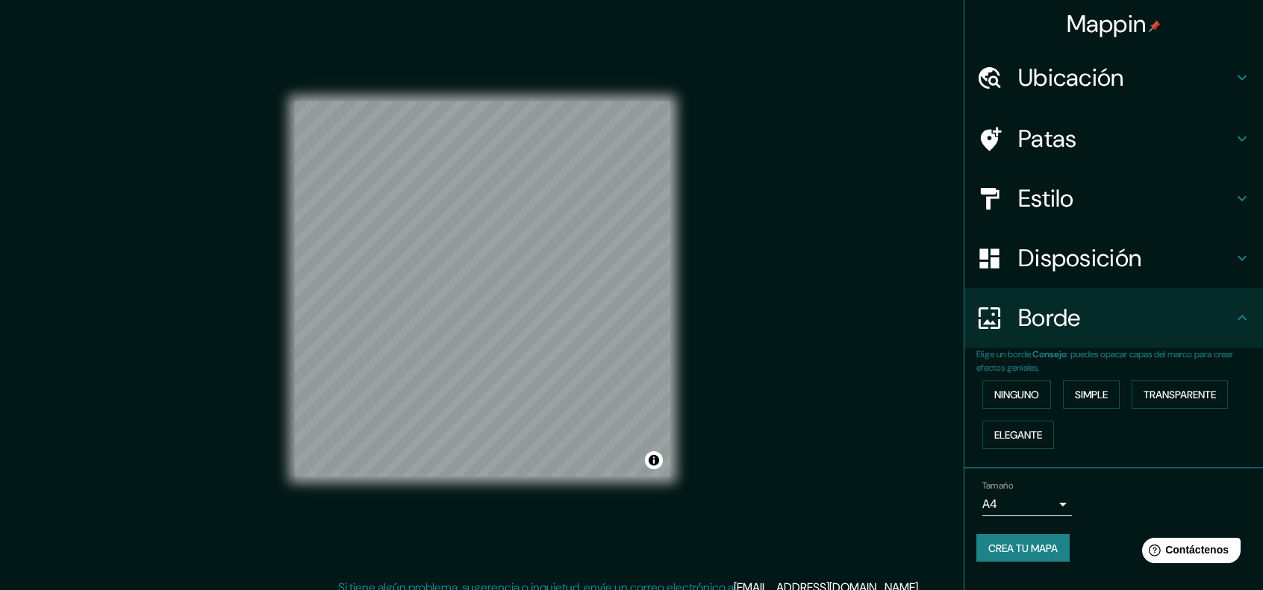
click at [1070, 263] on font "Disposición" at bounding box center [1079, 258] width 123 height 31
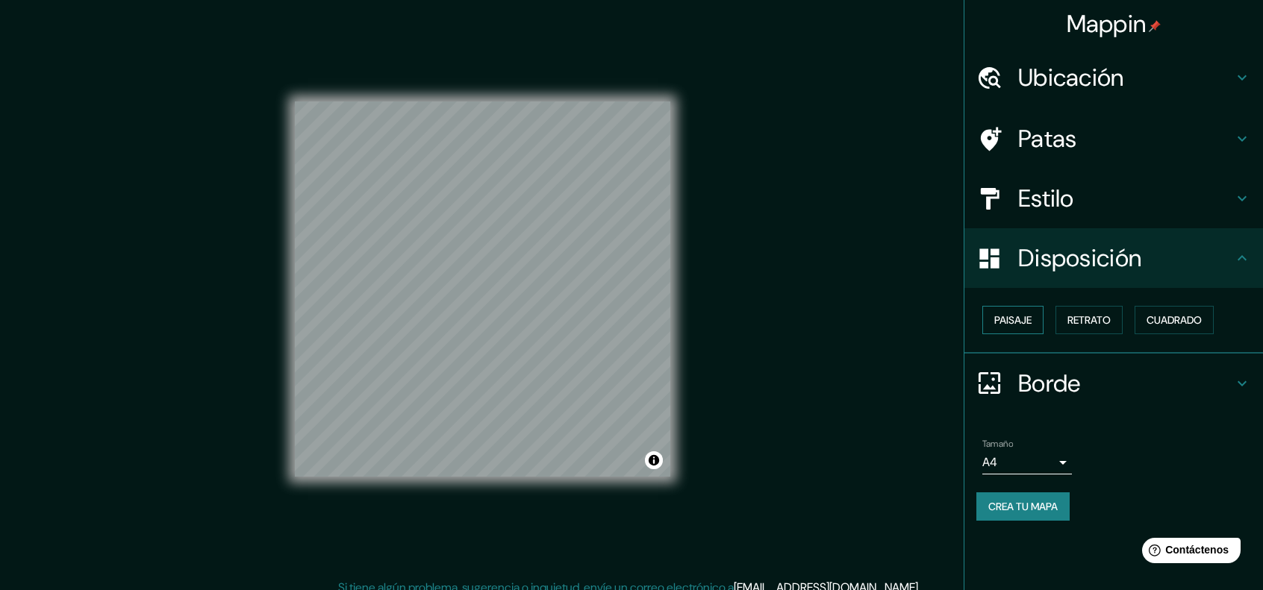
click at [1032, 319] on font "Paisaje" at bounding box center [1012, 319] width 37 height 13
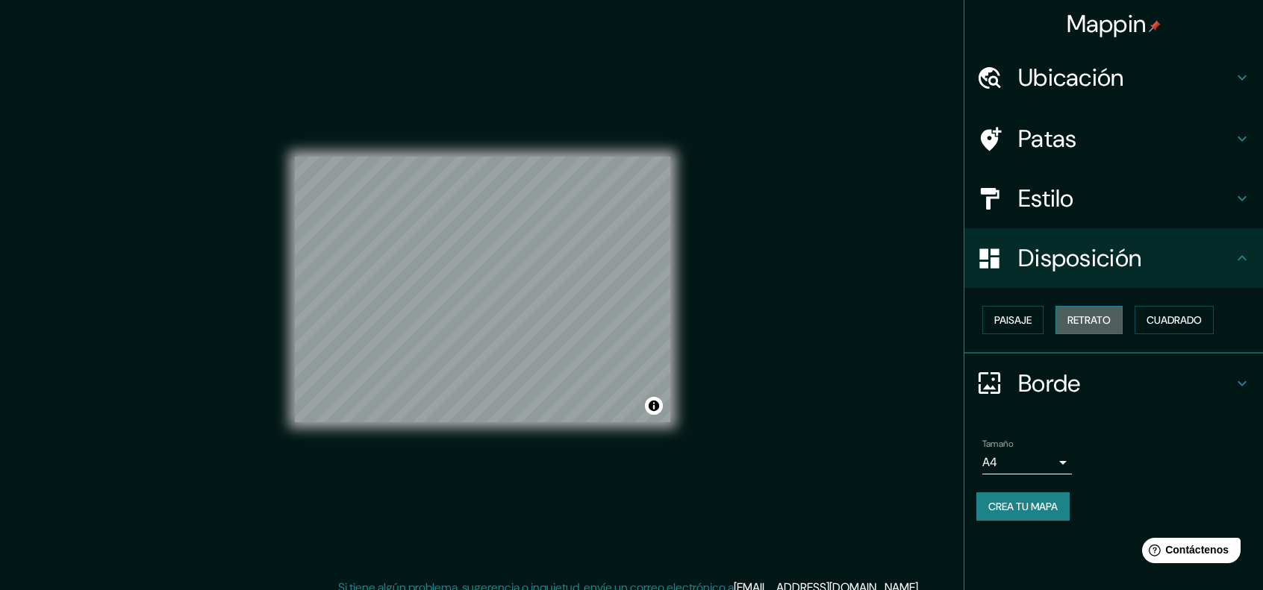
click at [1087, 318] on font "Retrato" at bounding box center [1088, 319] width 43 height 13
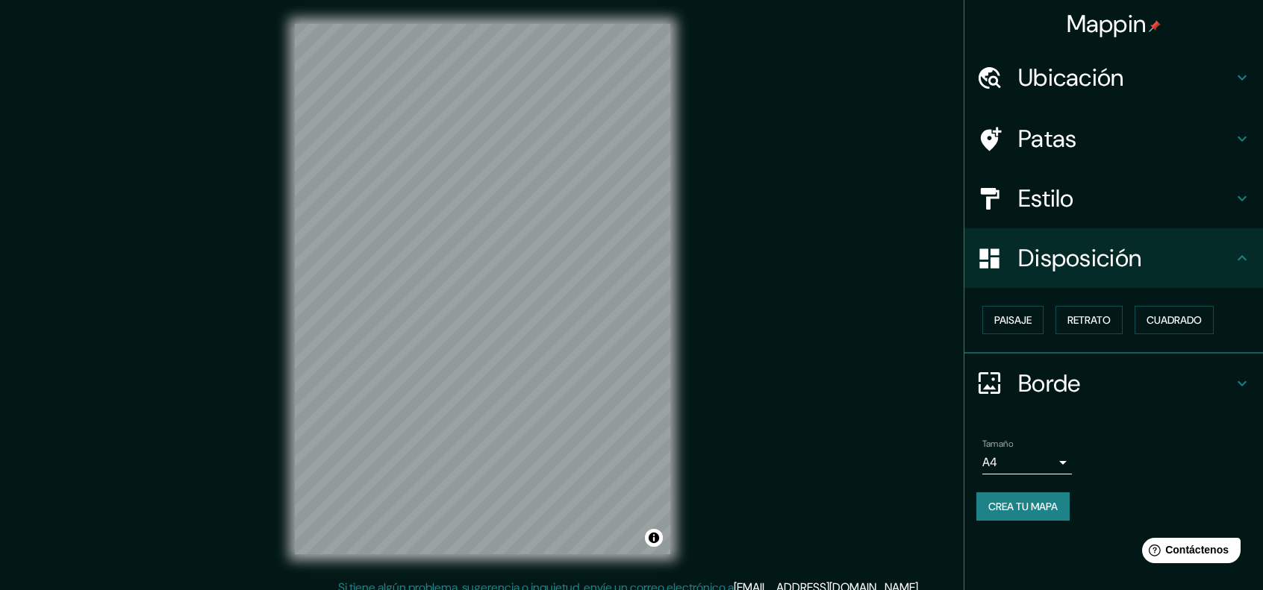
click at [1027, 502] on font "Crea tu mapa" at bounding box center [1022, 506] width 69 height 13
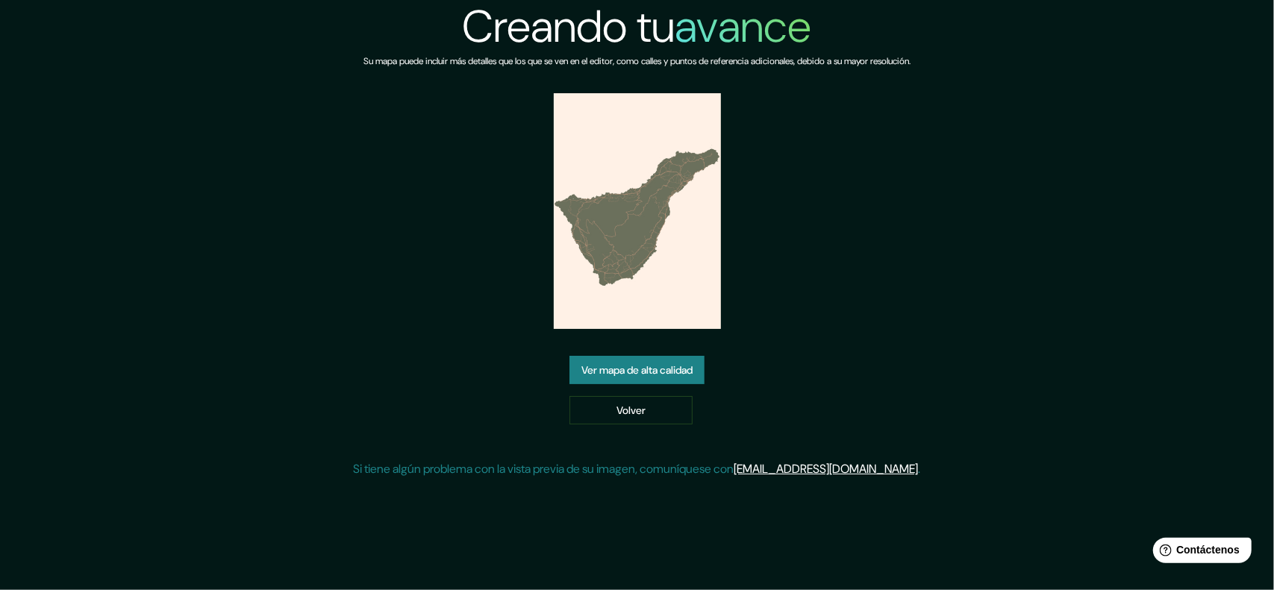
click at [667, 365] on font "Ver mapa de alta calidad" at bounding box center [636, 370] width 111 height 13
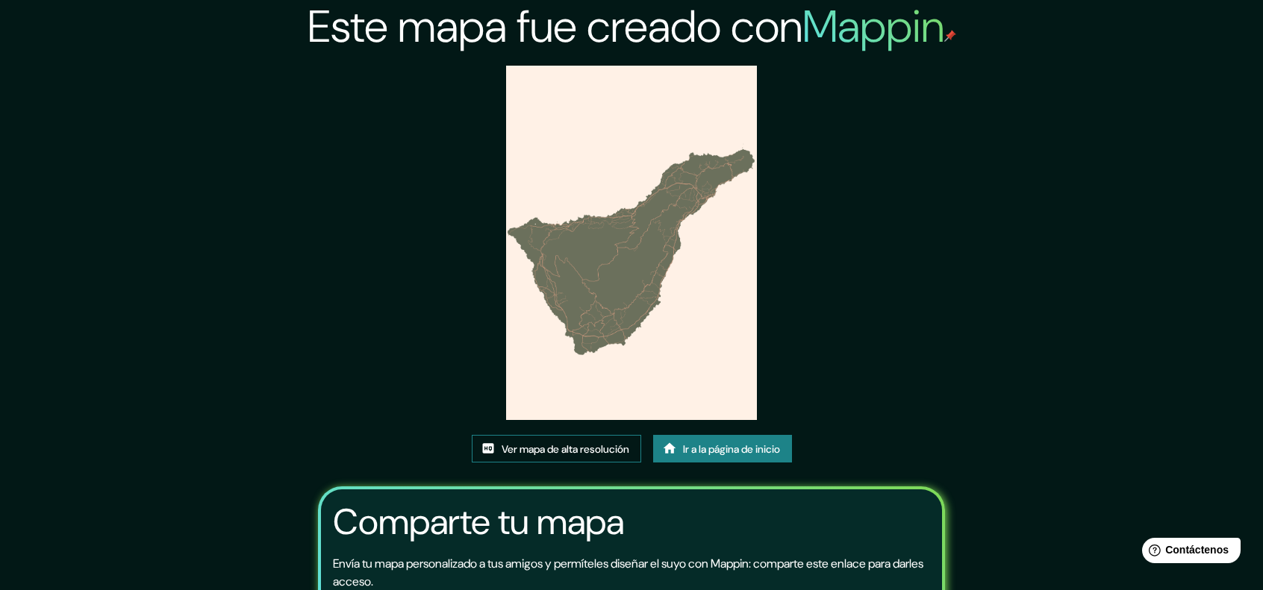
click at [573, 447] on font "Ver mapa de alta resolución" at bounding box center [566, 449] width 128 height 13
